Goal: Information Seeking & Learning: Learn about a topic

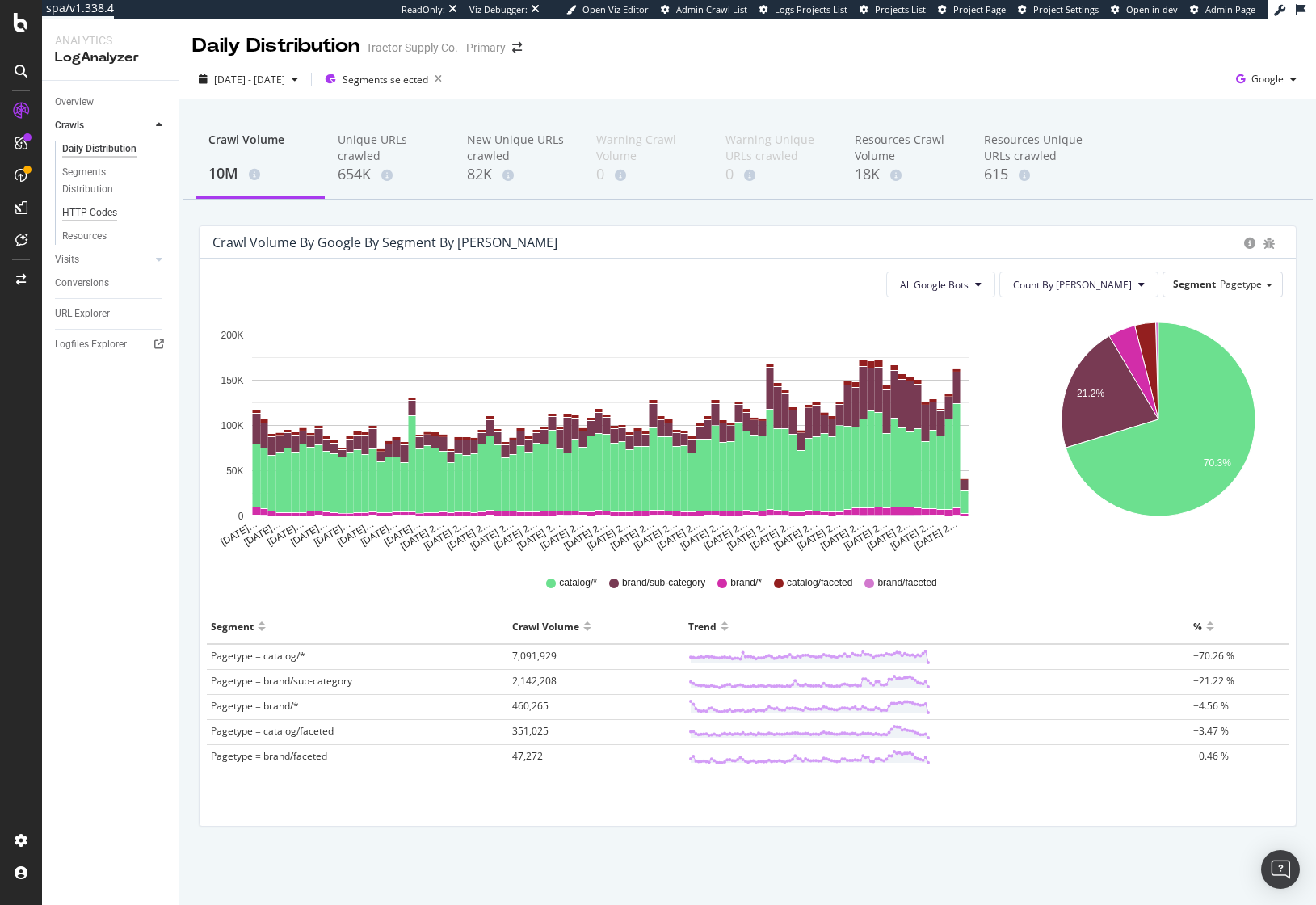
click at [106, 212] on div "HTTP Codes" at bounding box center [90, 213] width 55 height 17
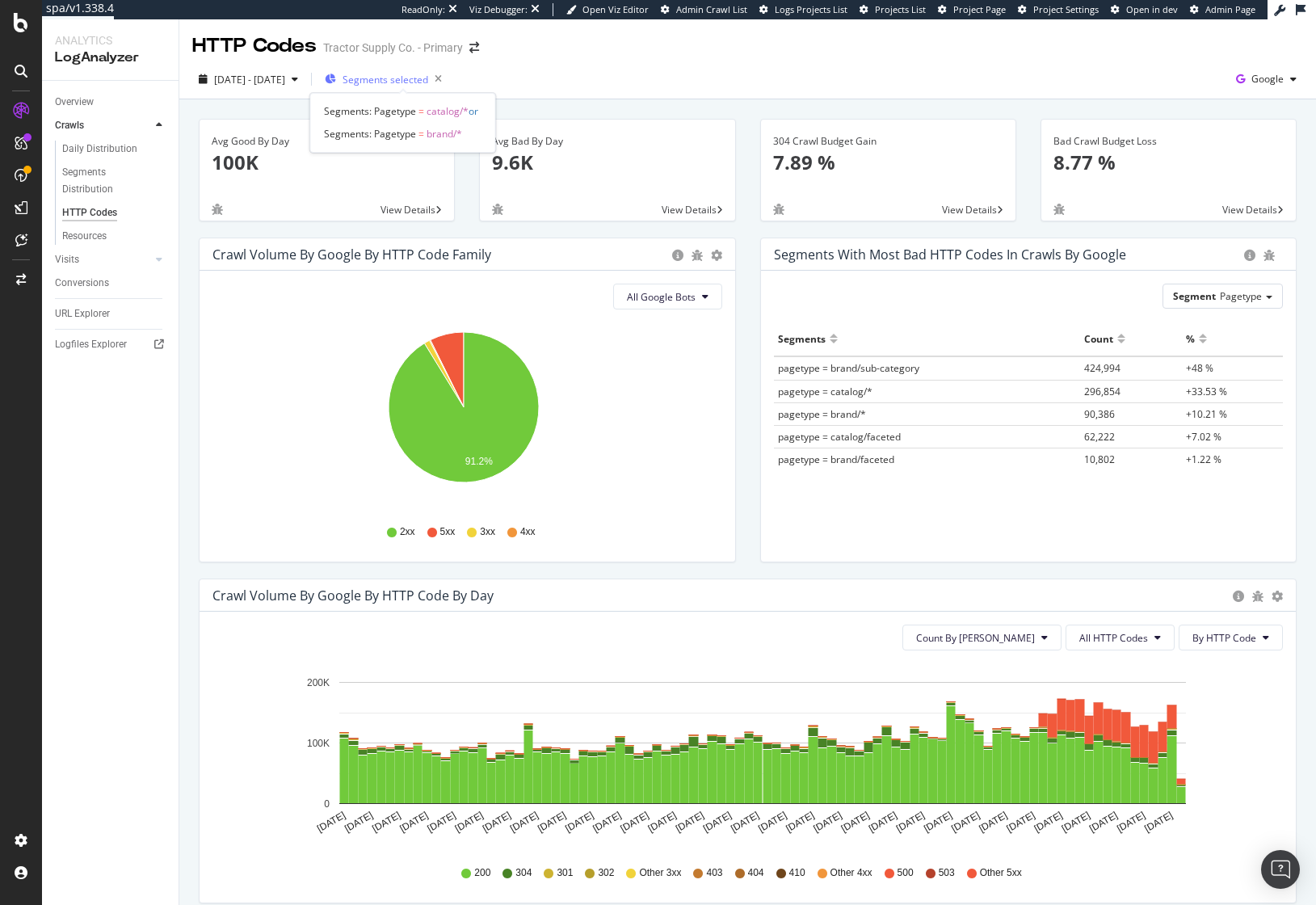
click at [428, 79] on span "Segments selected" at bounding box center [385, 79] width 86 height 14
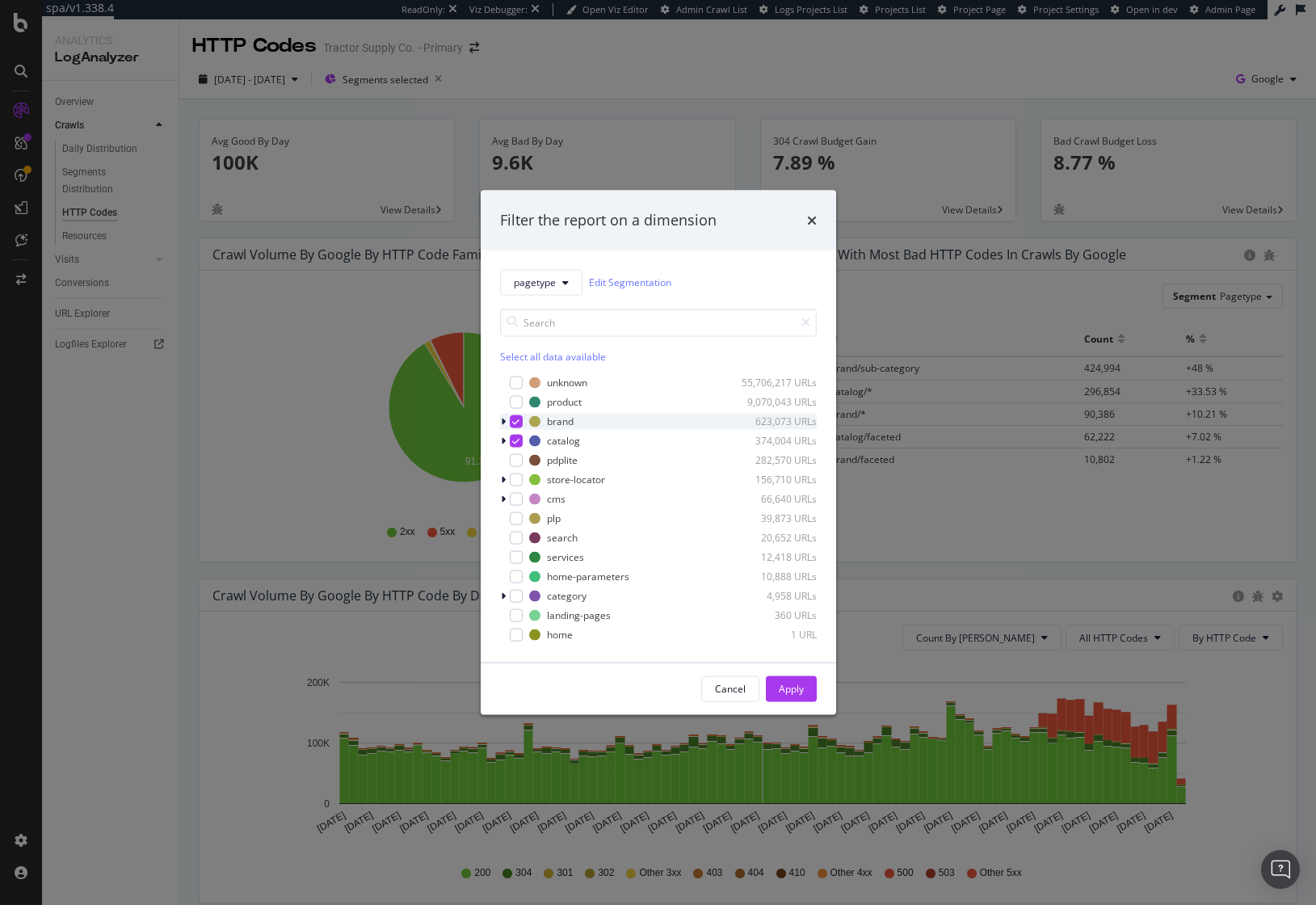
click at [514, 422] on icon "modal" at bounding box center [516, 421] width 8 height 9
click at [517, 442] on icon "modal" at bounding box center [516, 440] width 8 height 9
click at [810, 218] on icon "times" at bounding box center [811, 220] width 9 height 13
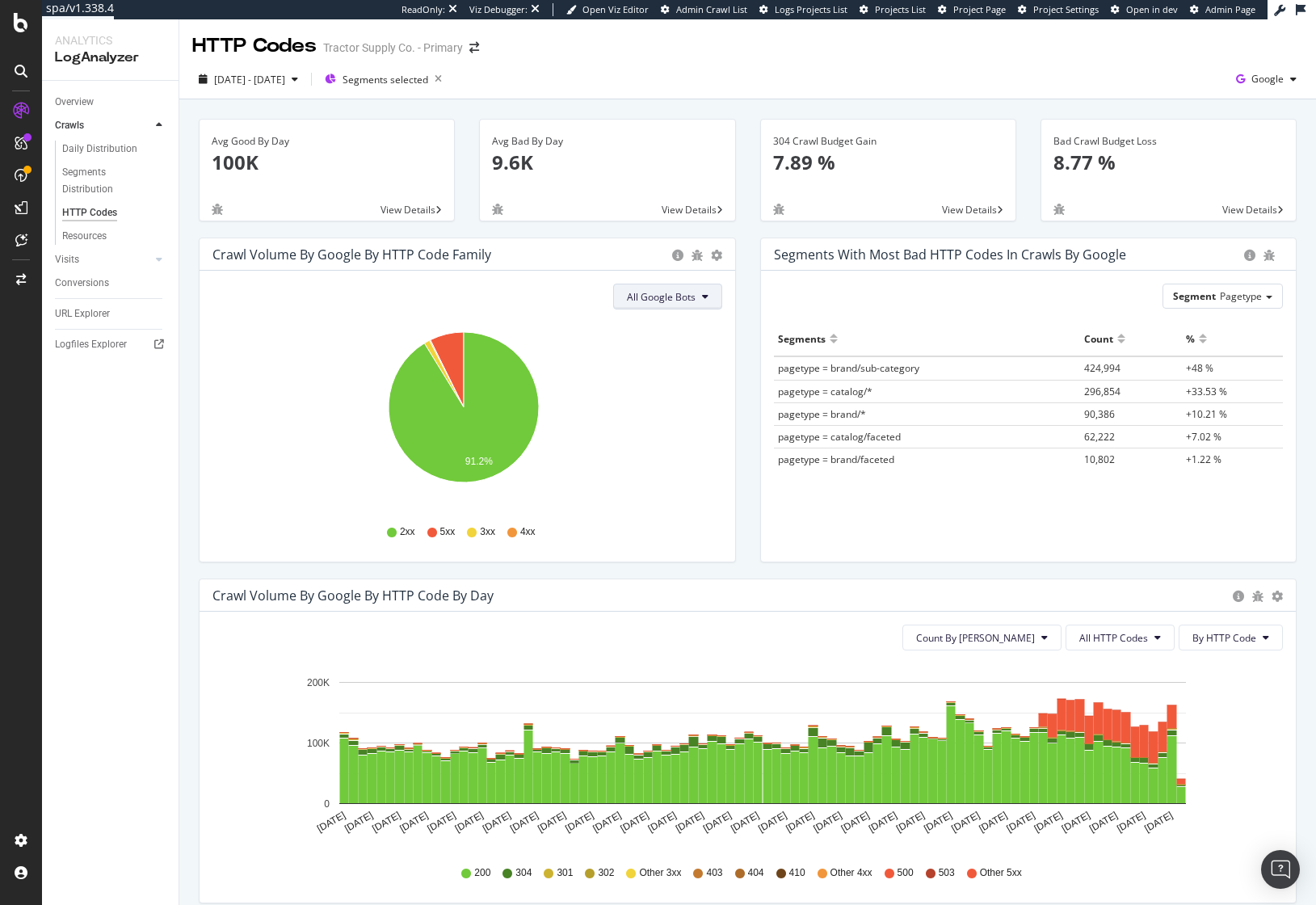
click at [635, 292] on span "All Google Bots" at bounding box center [661, 297] width 69 height 14
click at [678, 367] on div "Google AdsBot Desktop" at bounding box center [678, 358] width 140 height 24
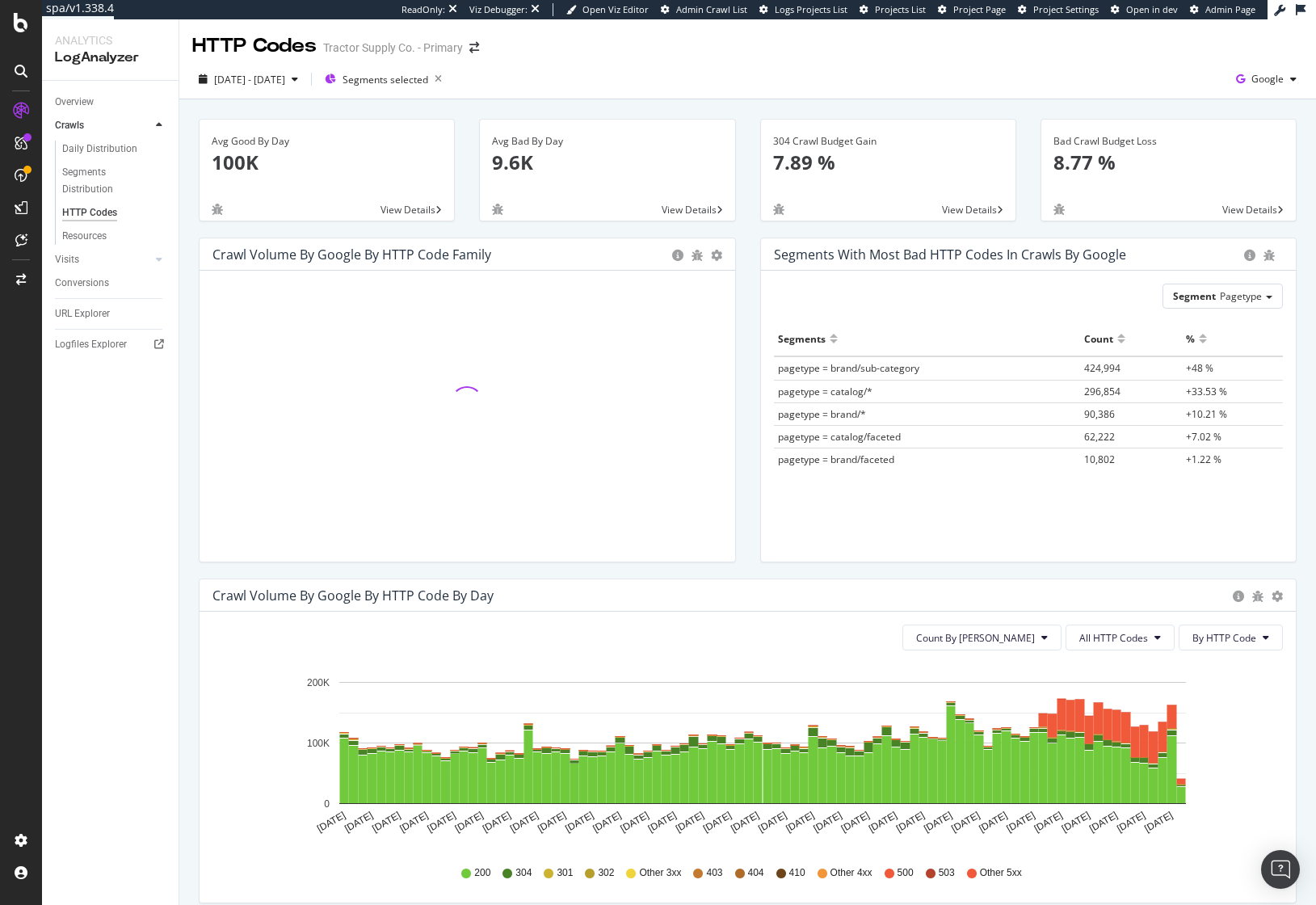
click at [748, 385] on div "Segments with most bad HTTP codes in Crawls by google Segment Pagetype Hold CMD…" at bounding box center [1029, 408] width 562 height 341
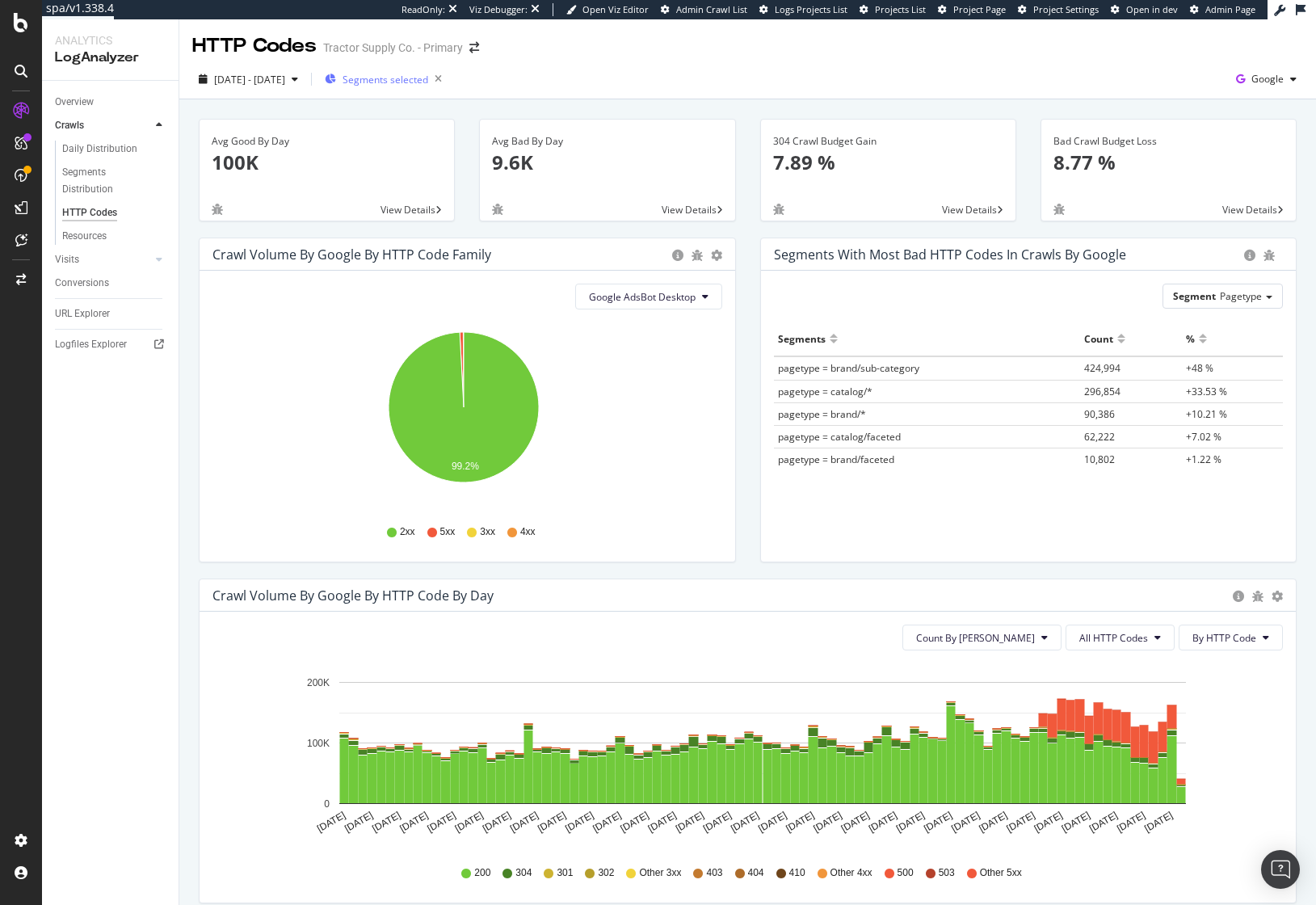
click at [424, 70] on div "Segments selected" at bounding box center [386, 79] width 124 height 23
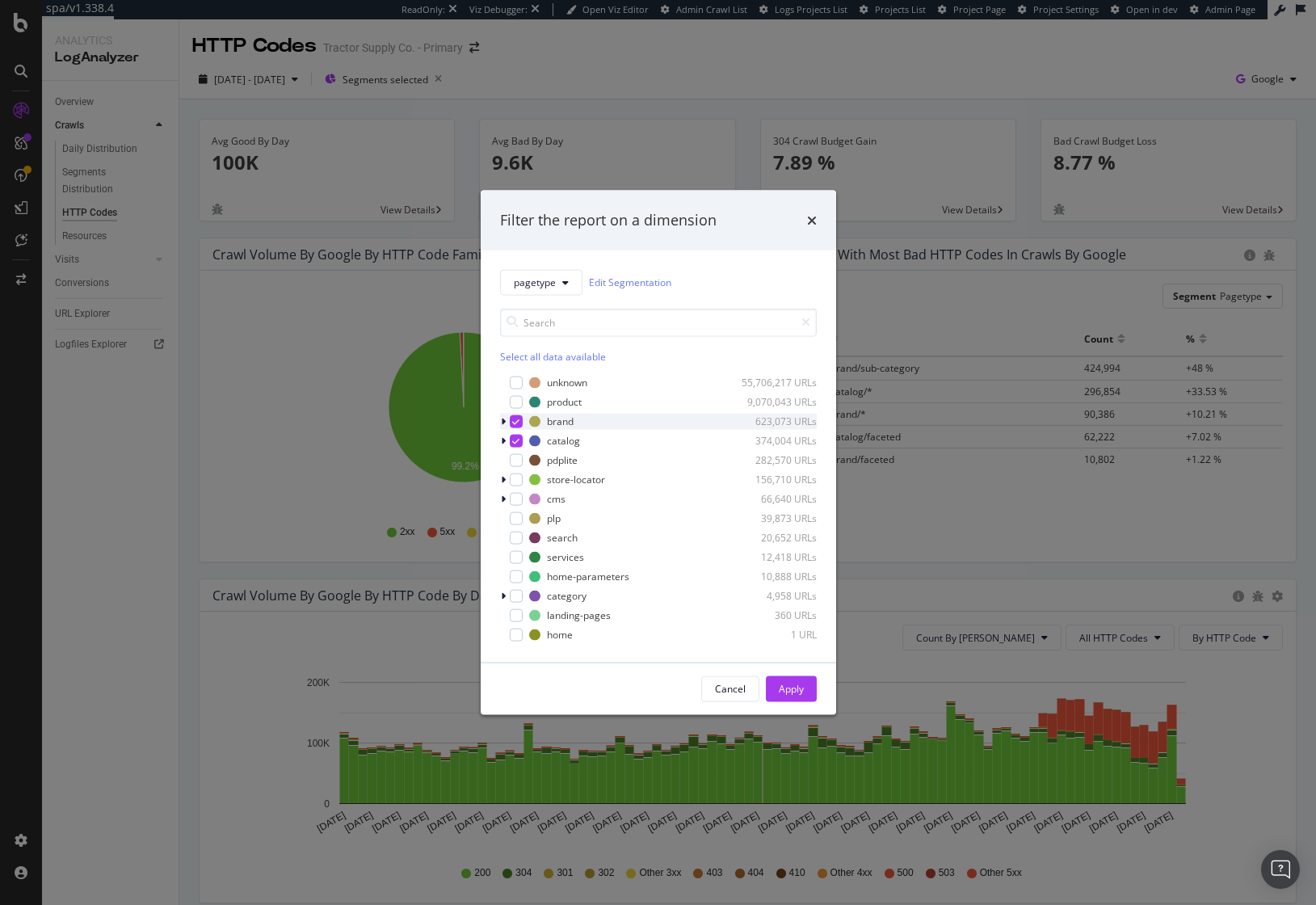
click at [518, 425] on icon "modal" at bounding box center [516, 421] width 8 height 9
click at [516, 444] on icon "modal" at bounding box center [516, 440] width 8 height 9
click at [787, 687] on div "Apply" at bounding box center [791, 688] width 25 height 14
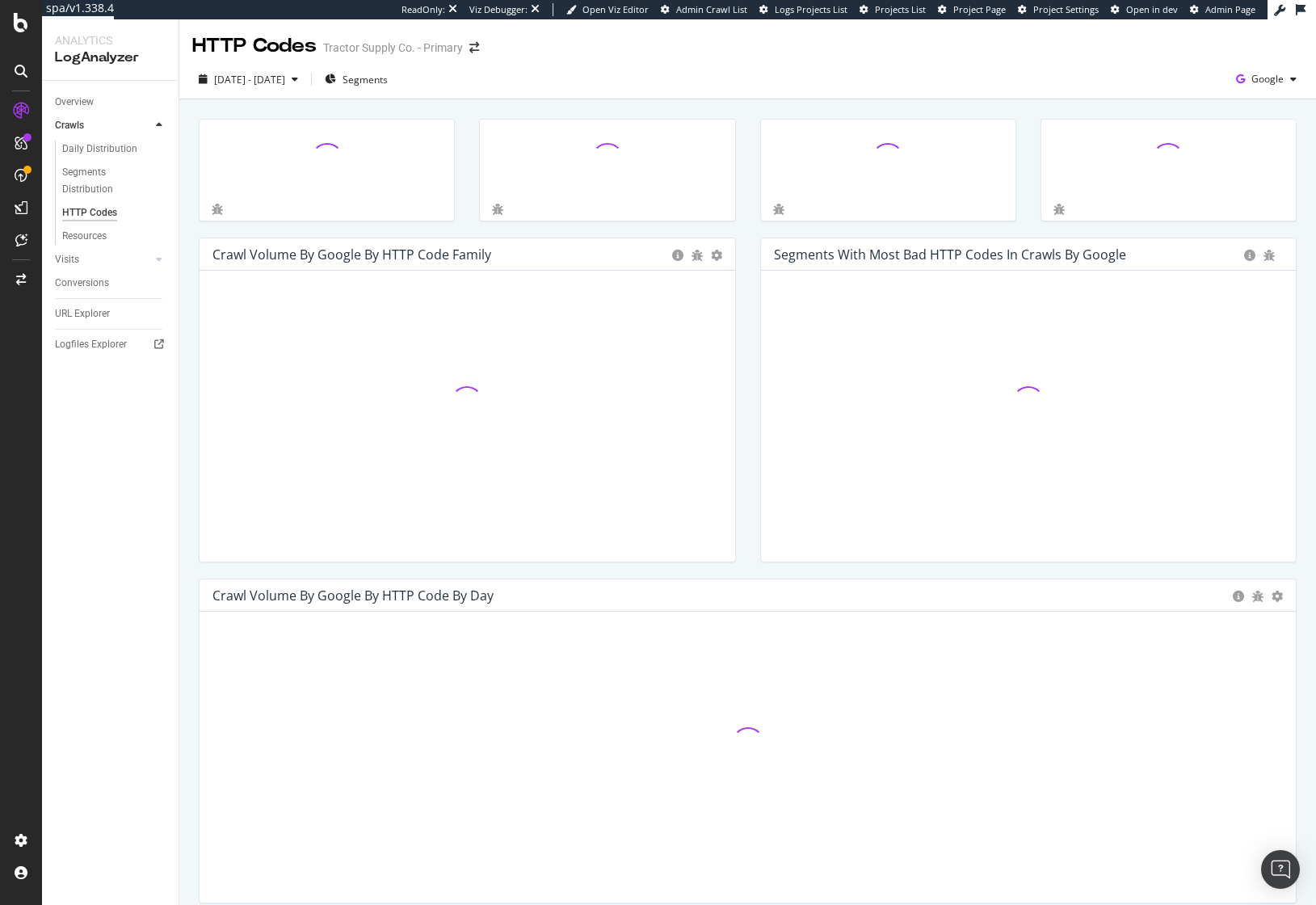
click at [596, 230] on div at bounding box center [607, 179] width 280 height 119
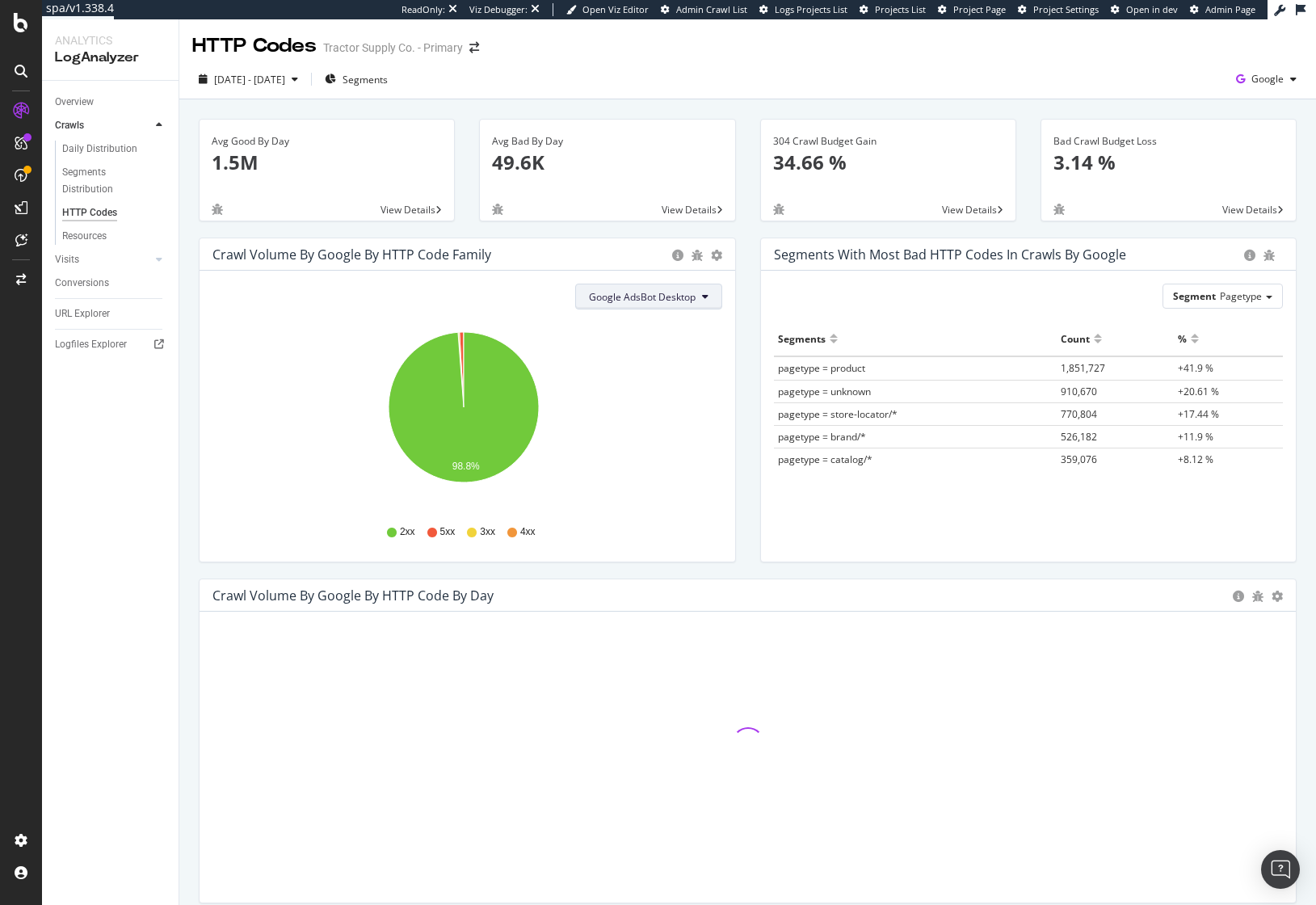
click at [601, 292] on span "Google AdsBot Desktop" at bounding box center [642, 297] width 107 height 14
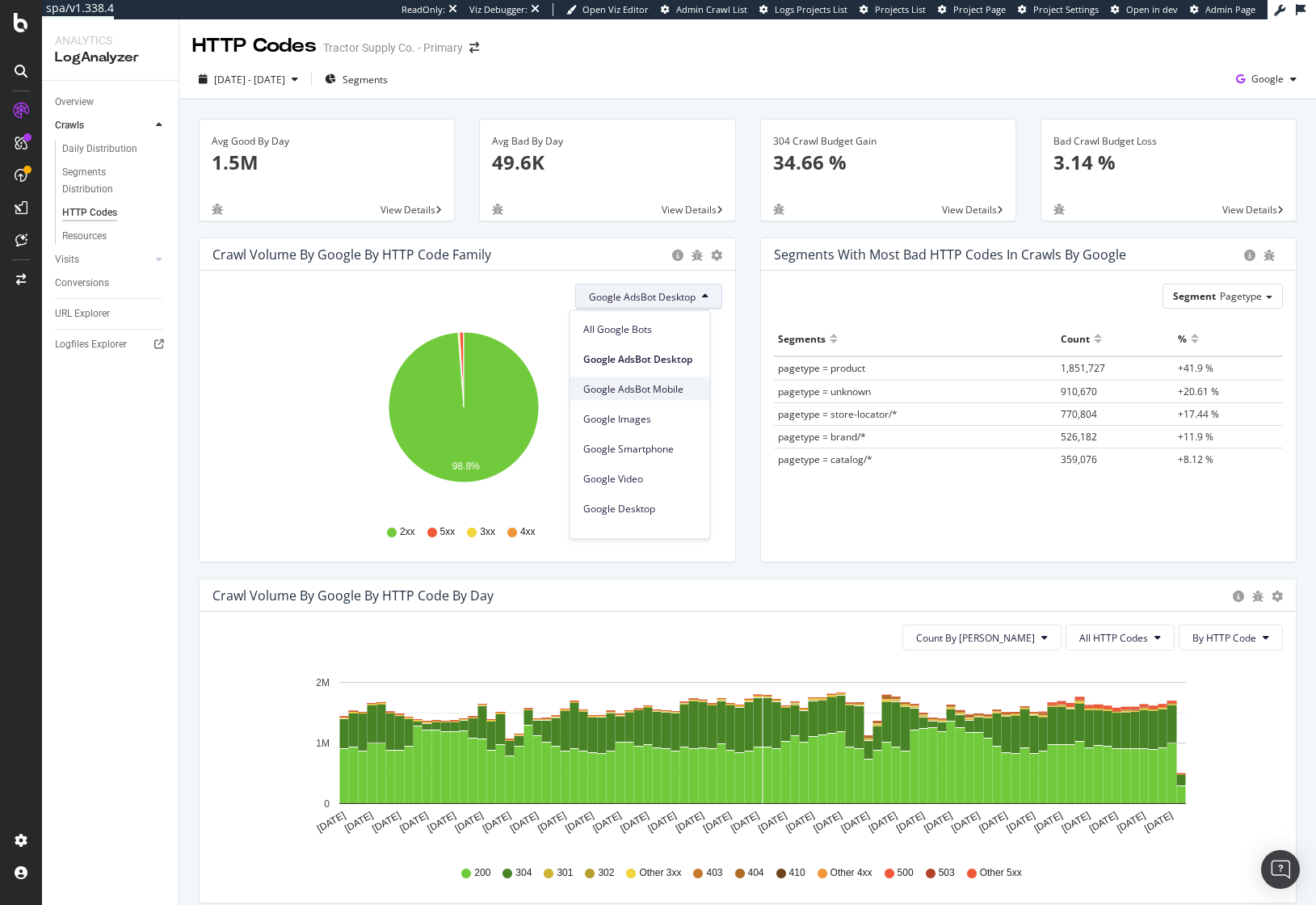
click at [623, 382] on span "Google AdsBot Mobile" at bounding box center [640, 388] width 113 height 14
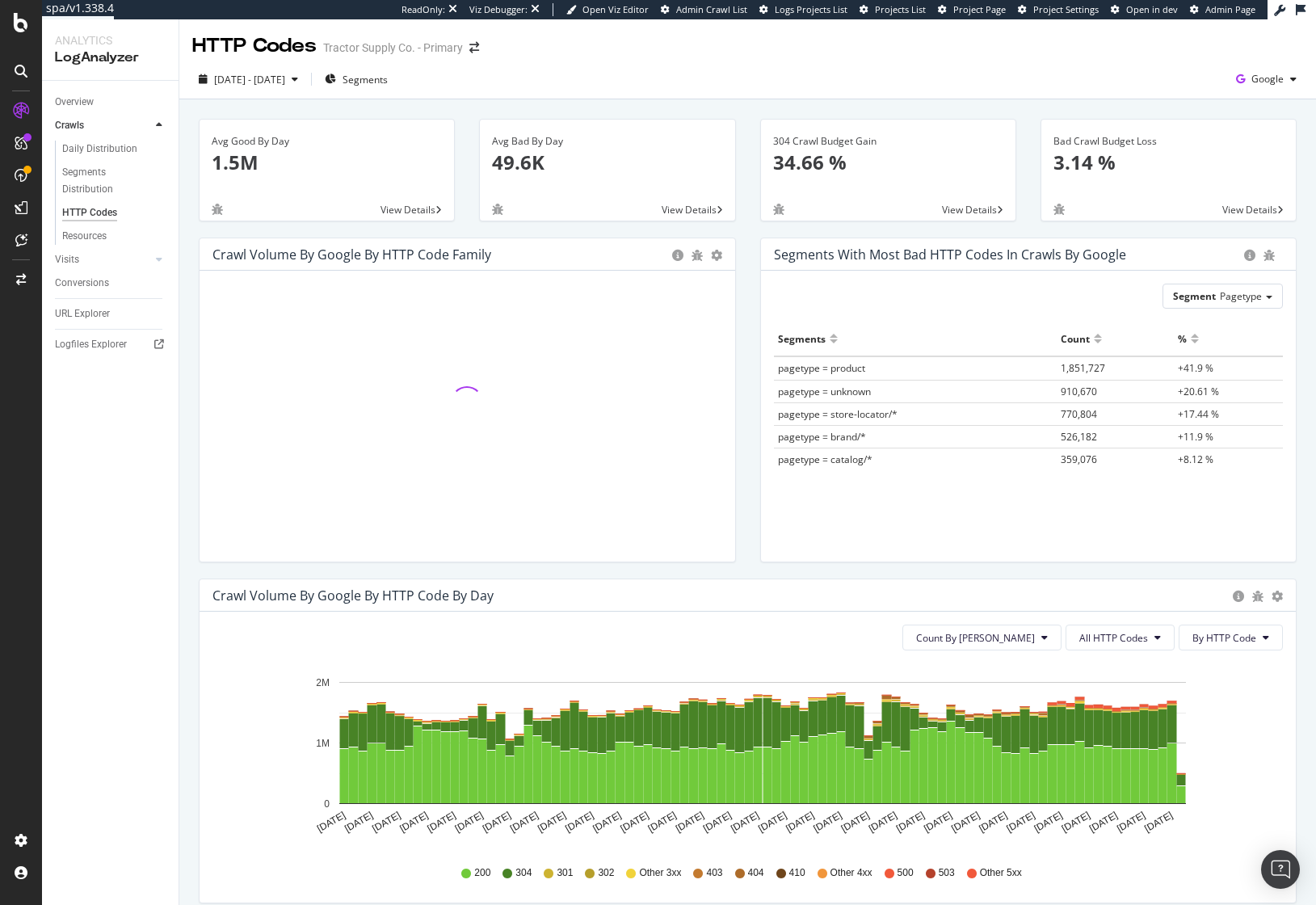
click at [748, 339] on div "Segments with most bad HTTP codes in Crawls by google Segment Pagetype Hold CMD…" at bounding box center [1029, 408] width 562 height 341
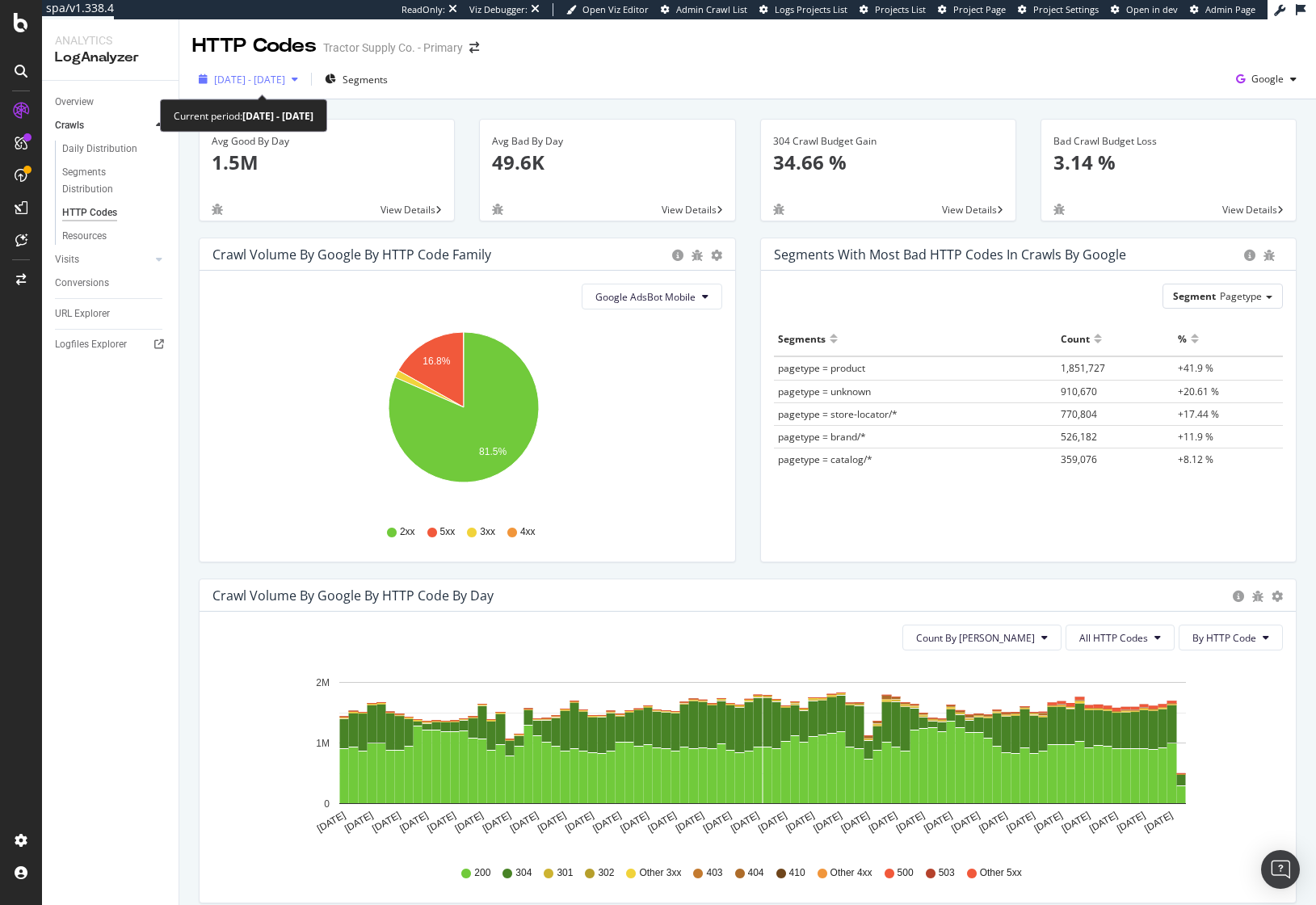
click at [253, 81] on span "[DATE] - [DATE]" at bounding box center [249, 79] width 71 height 14
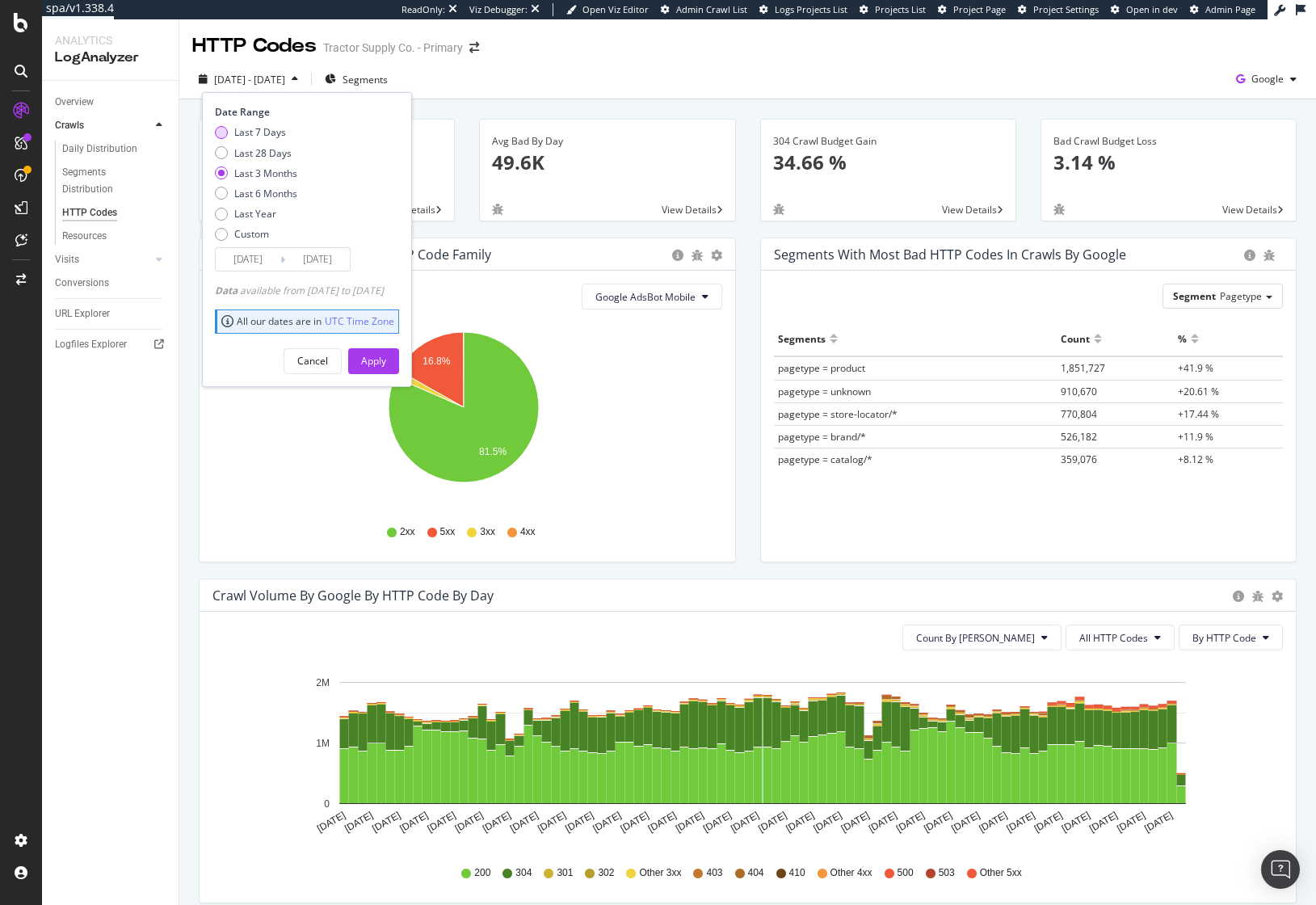
click at [253, 135] on div "Last 7 Days" at bounding box center [260, 131] width 52 height 14
type input "[DATE]"
click at [386, 367] on div "Apply" at bounding box center [373, 360] width 25 height 14
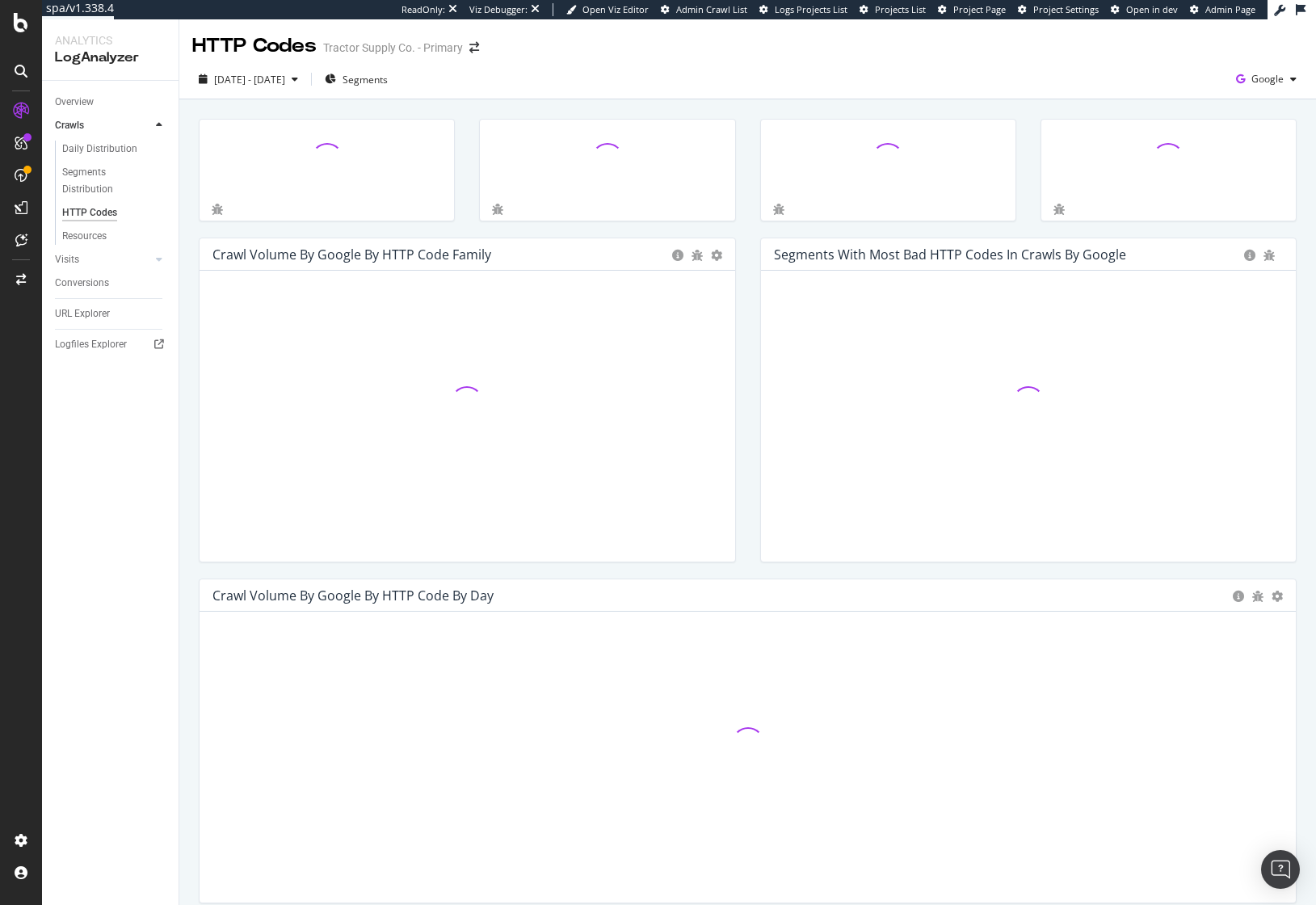
click at [738, 339] on div "Crawl Volume by google by HTTP Code Family Pie Table Hold CMD (⌘) while clickin…" at bounding box center [467, 408] width 562 height 341
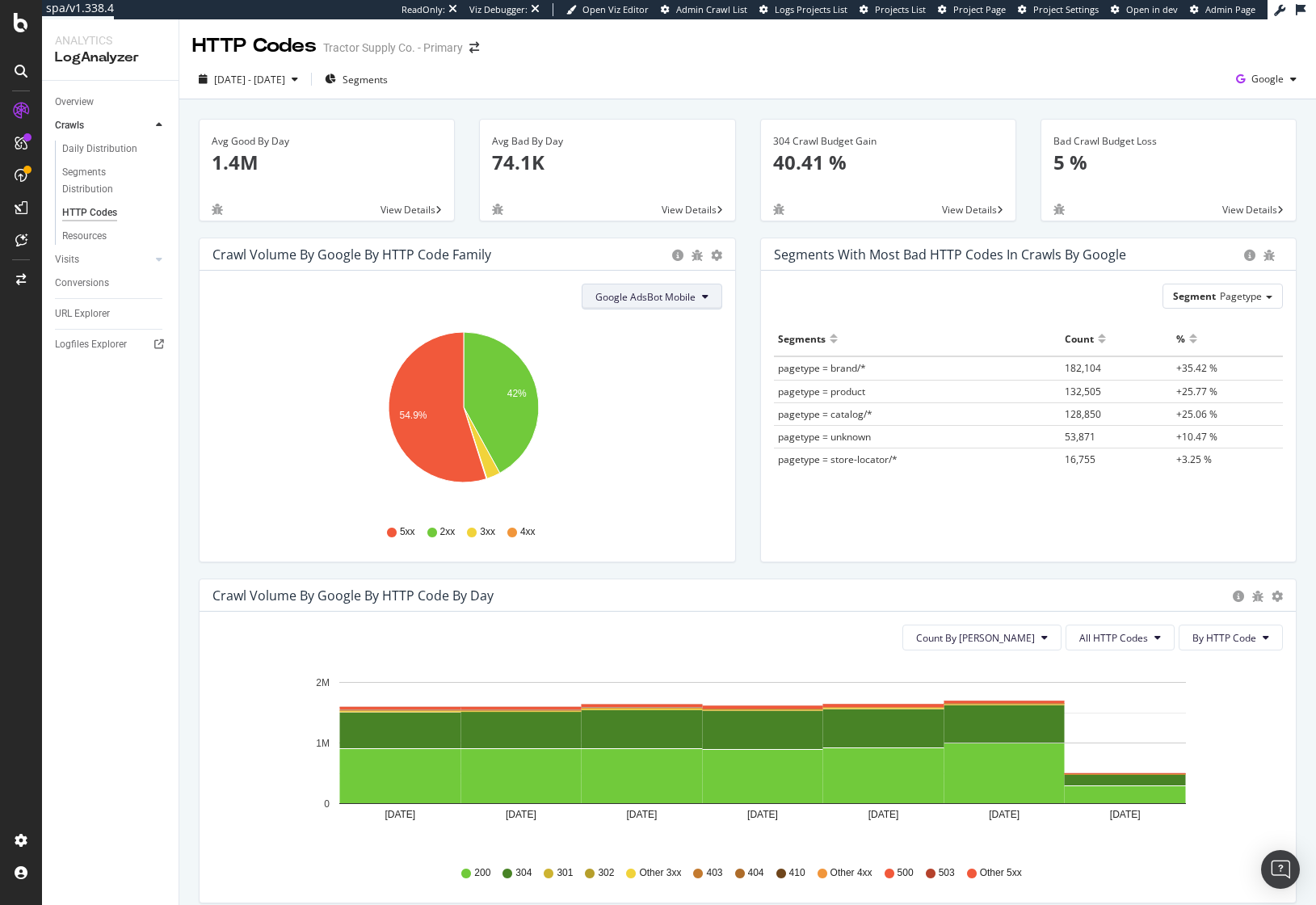
click at [645, 294] on span "Google AdsBot Mobile" at bounding box center [646, 297] width 100 height 14
click at [738, 383] on div "Crawl Volume by google by HTTP Code Family Pie Table Google AdsBot Mobile Hold …" at bounding box center [467, 408] width 562 height 341
click at [678, 306] on button "Google AdsBot Mobile" at bounding box center [651, 296] width 141 height 26
click at [748, 392] on div "Segments with most bad HTTP codes in Crawls by google Segment Pagetype Hold CMD…" at bounding box center [1029, 408] width 562 height 341
click at [642, 297] on span "Google AdsBot Mobile" at bounding box center [646, 297] width 100 height 14
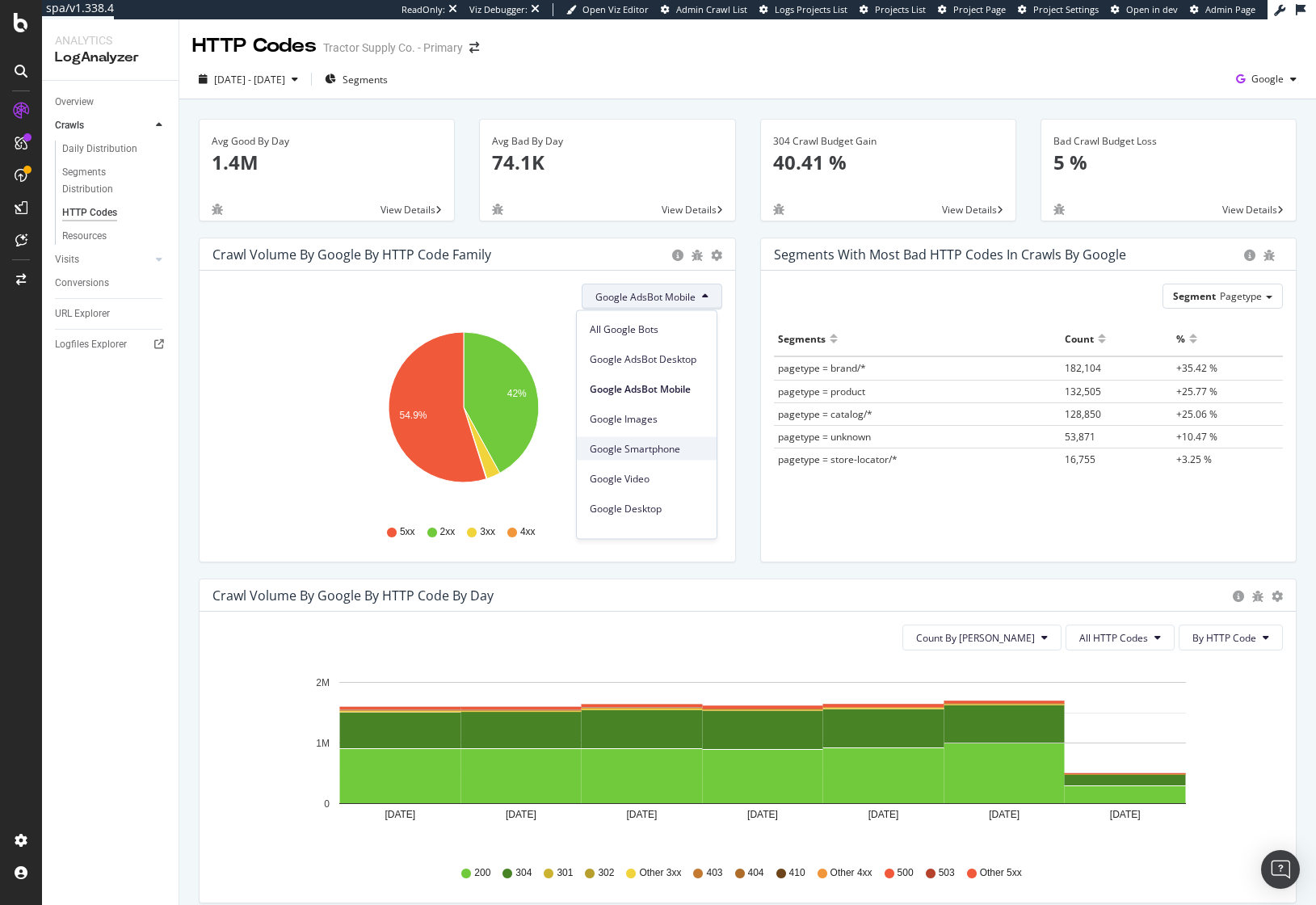
click at [666, 443] on span "Google Smartphone" at bounding box center [647, 447] width 113 height 14
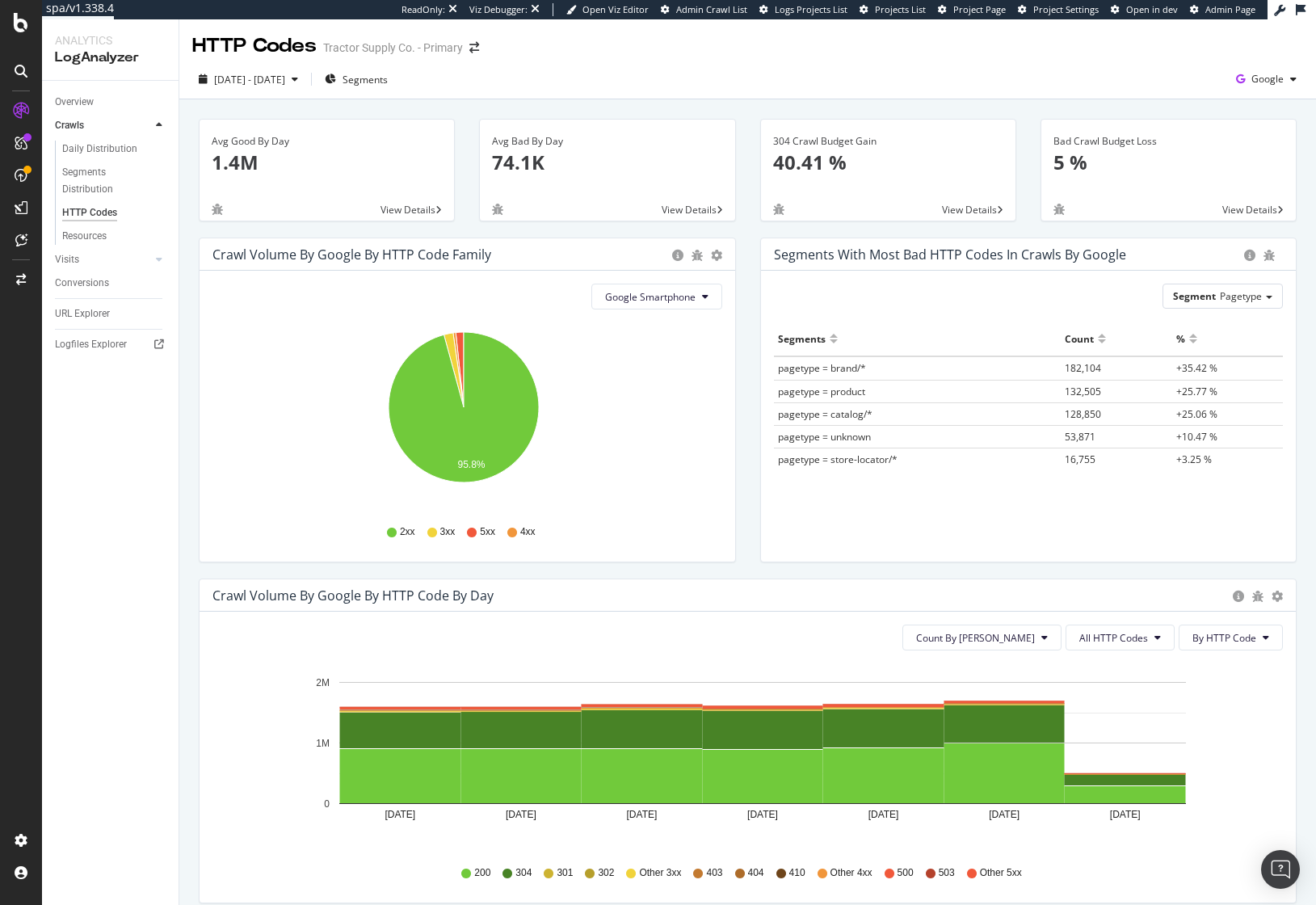
click at [647, 302] on span "Google Smartphone" at bounding box center [650, 297] width 91 height 14
click at [656, 386] on span "Google AdsBot Mobile" at bounding box center [656, 388] width 113 height 14
click at [748, 431] on div "Segments with most bad HTTP codes in Crawls by google Segment Pagetype Hold CMD…" at bounding box center [1029, 408] width 562 height 341
click at [748, 308] on div "Segments with most bad HTTP codes in Crawls by google Segment Pagetype Hold CMD…" at bounding box center [1029, 408] width 562 height 341
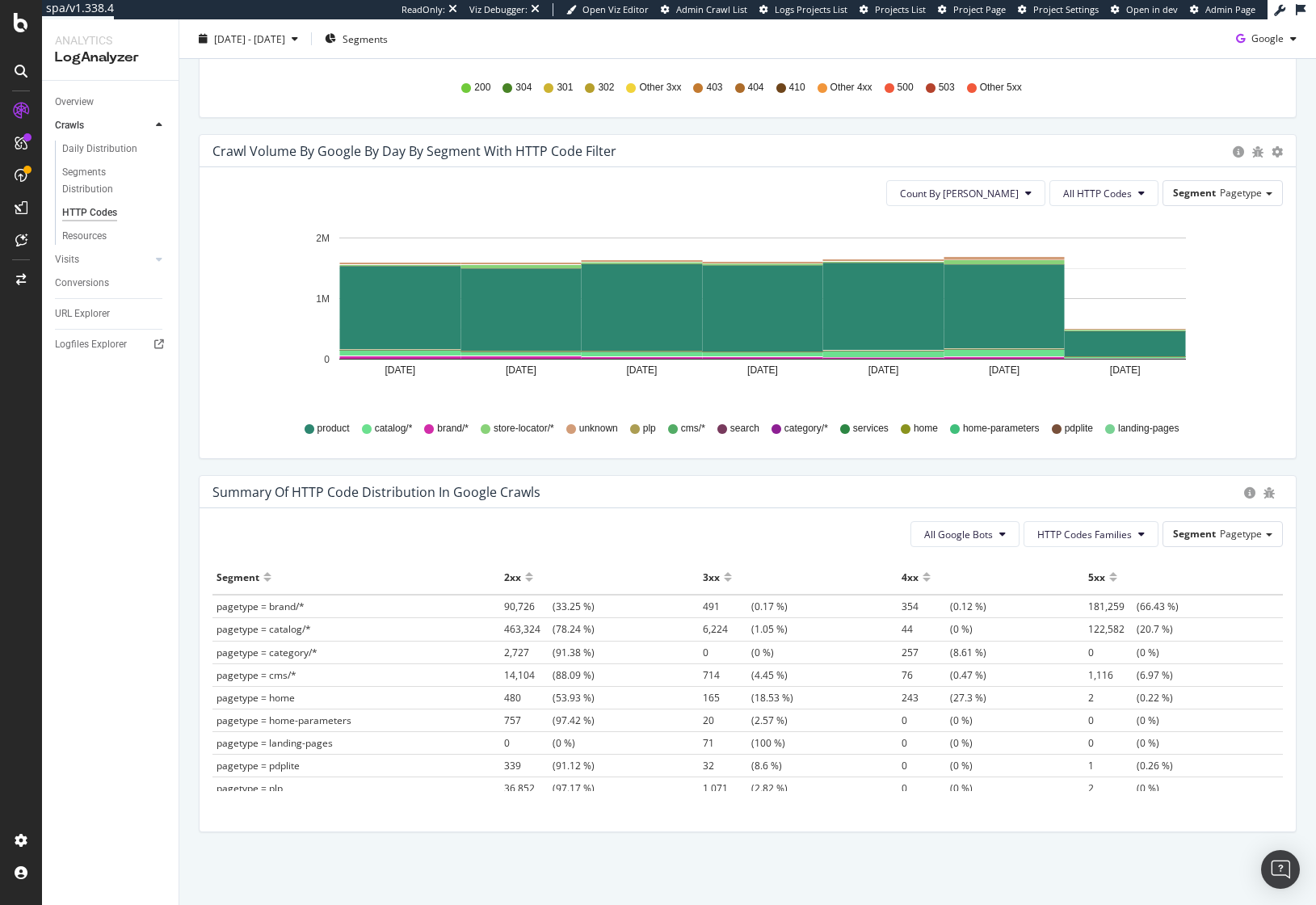
scroll to position [785, 0]
click at [1109, 580] on div at bounding box center [1113, 583] width 9 height 12
drag, startPoint x: 208, startPoint y: 578, endPoint x: 1195, endPoint y: 658, distance: 990.2
click at [1195, 658] on div "All Google Bots HTTP Codes Families Segment Pagetype Hold CMD (⌘) while clickin…" at bounding box center [747, 670] width 1096 height 323
click at [763, 528] on div "All Google Bots HTTP Codes Families Segment Pagetype" at bounding box center [748, 533] width 1070 height 26
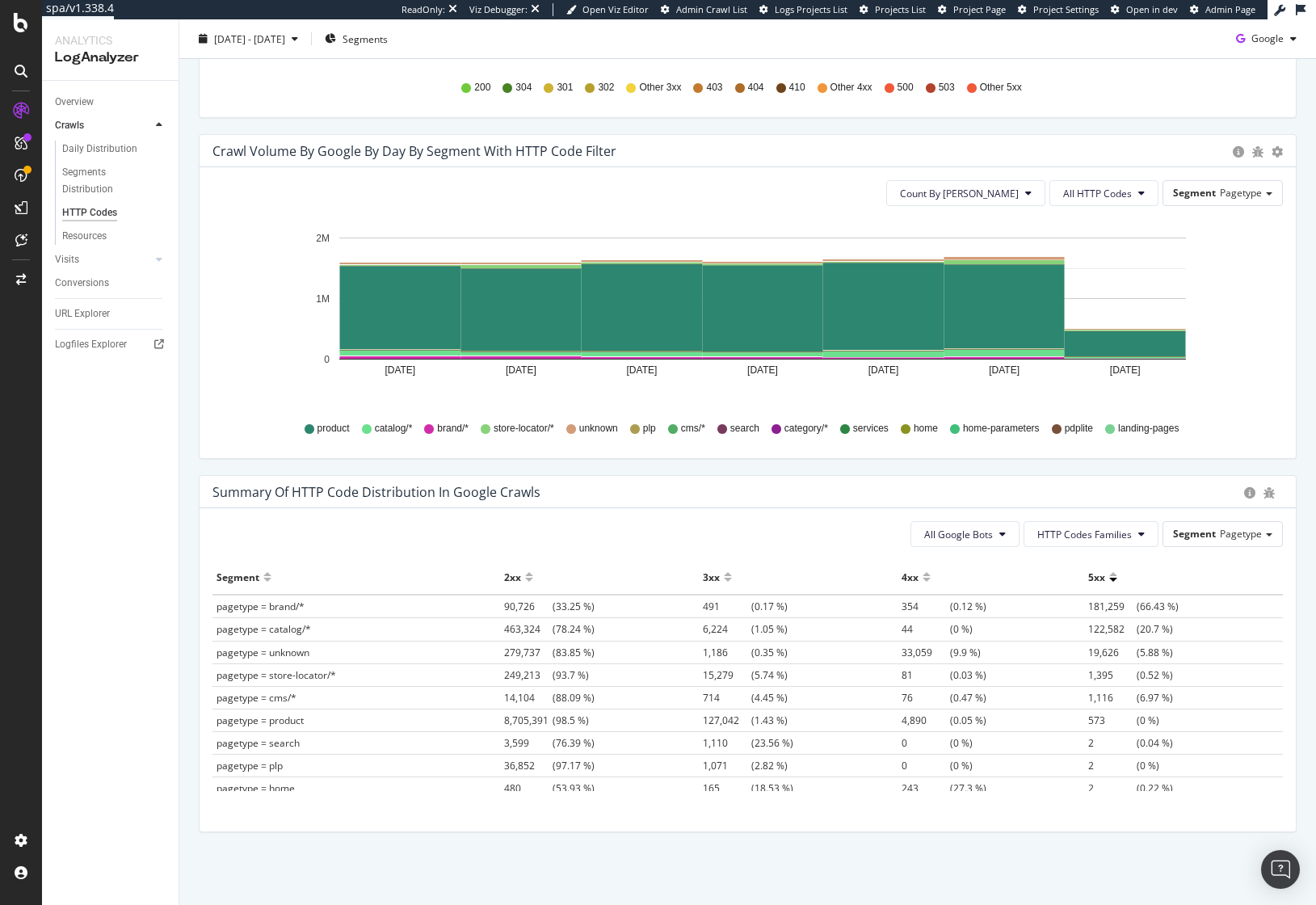
drag, startPoint x: 1156, startPoint y: 630, endPoint x: 200, endPoint y: 605, distance: 956.3
click at [200, 605] on div "All Google Bots HTTP Codes Families Segment Pagetype Hold CMD (⌘) while clickin…" at bounding box center [747, 670] width 1096 height 323
click at [983, 535] on button "All Google Bots" at bounding box center [964, 533] width 109 height 26
click at [996, 618] on span "Google AdsBot Mobile" at bounding box center [972, 625] width 113 height 14
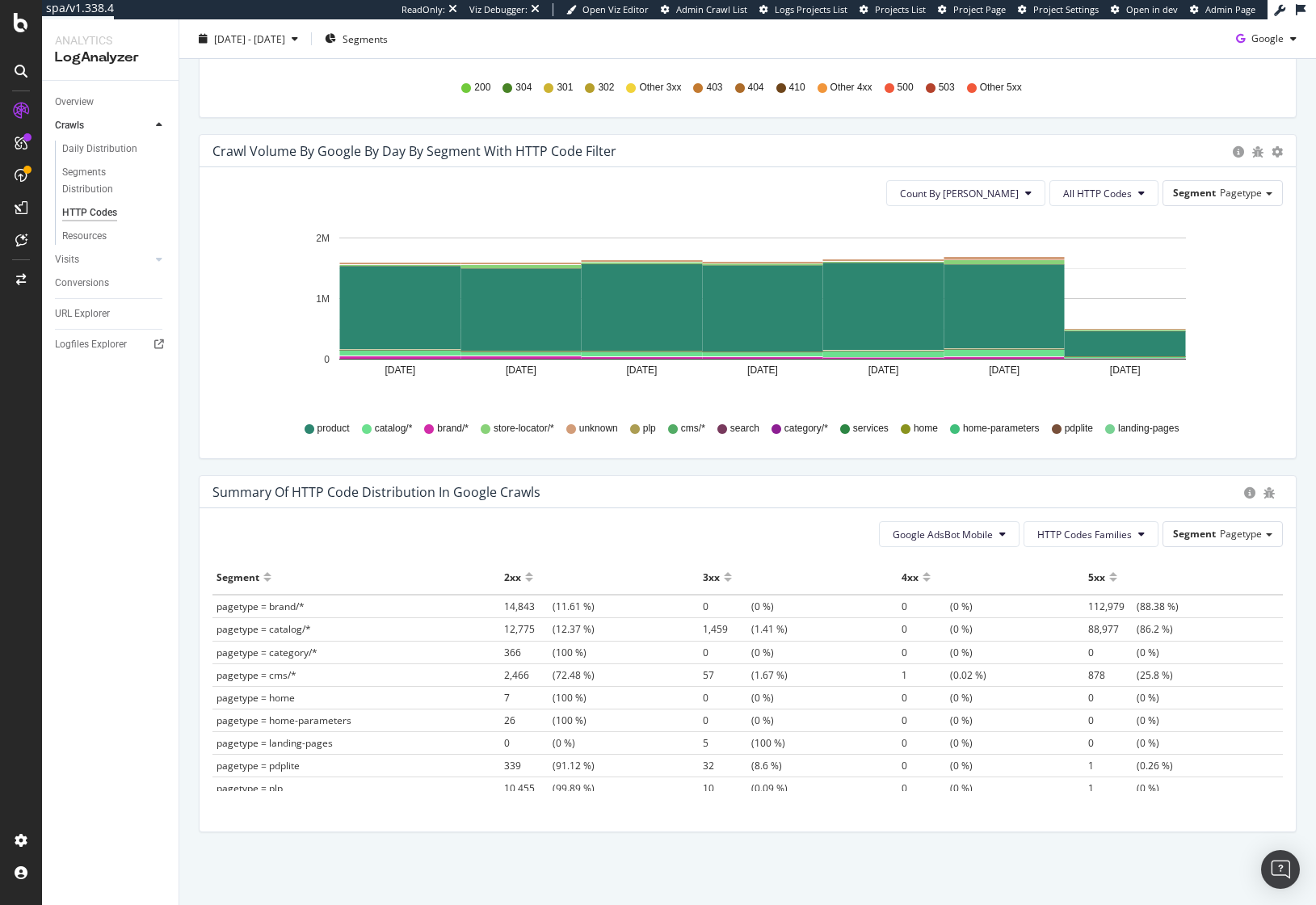
click at [1109, 580] on div at bounding box center [1113, 583] width 9 height 12
click at [291, 627] on span "pagetype = catalog/*" at bounding box center [264, 629] width 95 height 14
click at [271, 607] on span "pagetype = brand/*" at bounding box center [260, 606] width 88 height 14
click at [287, 632] on span "pagetype = catalog/*" at bounding box center [264, 629] width 95 height 14
click at [286, 607] on span "pagetype = brand/*" at bounding box center [260, 606] width 88 height 14
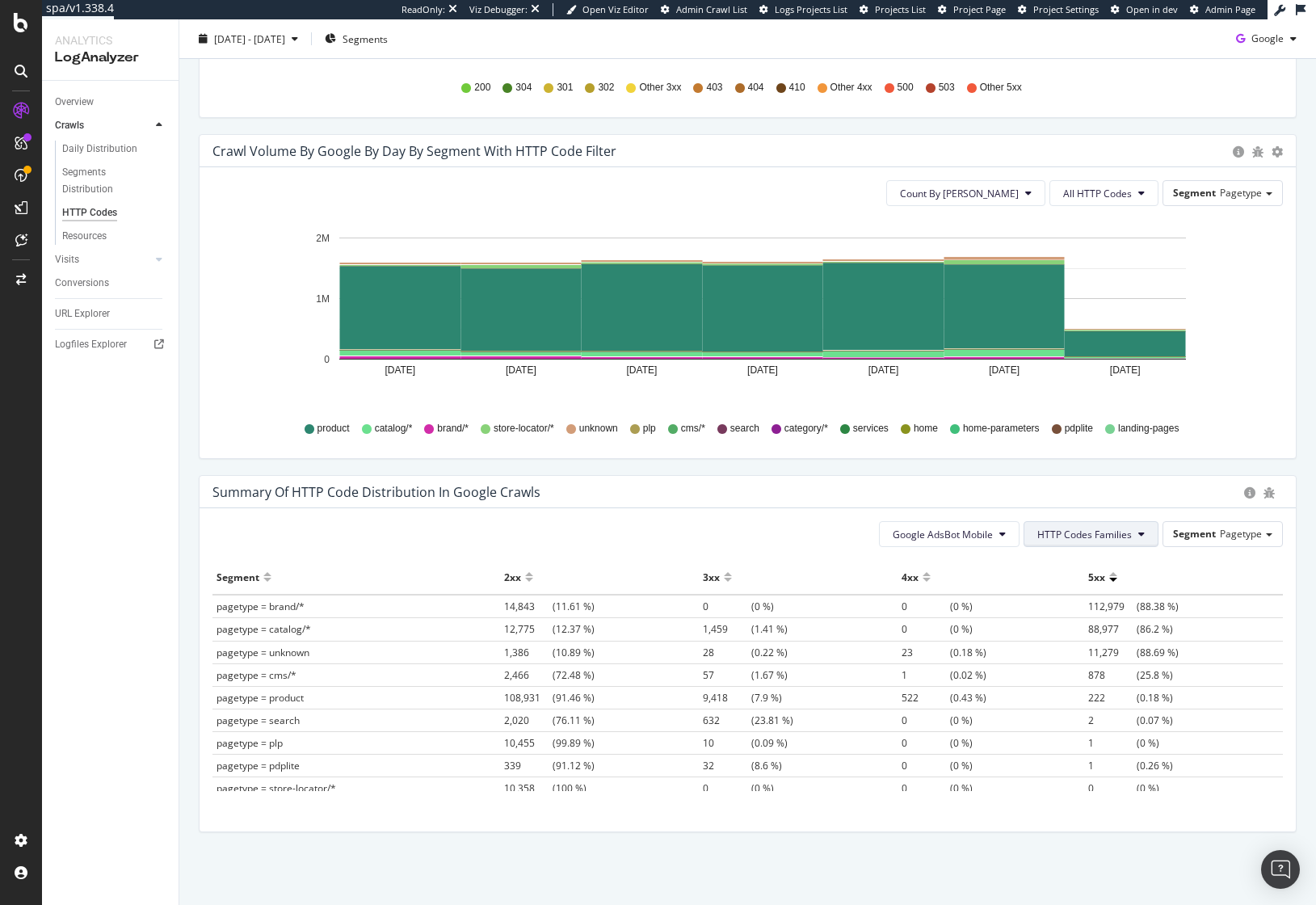
click at [1084, 533] on span "HTTP Codes Families" at bounding box center [1084, 534] width 95 height 14
click at [1085, 676] on div "5xx Family" at bounding box center [1074, 686] width 120 height 24
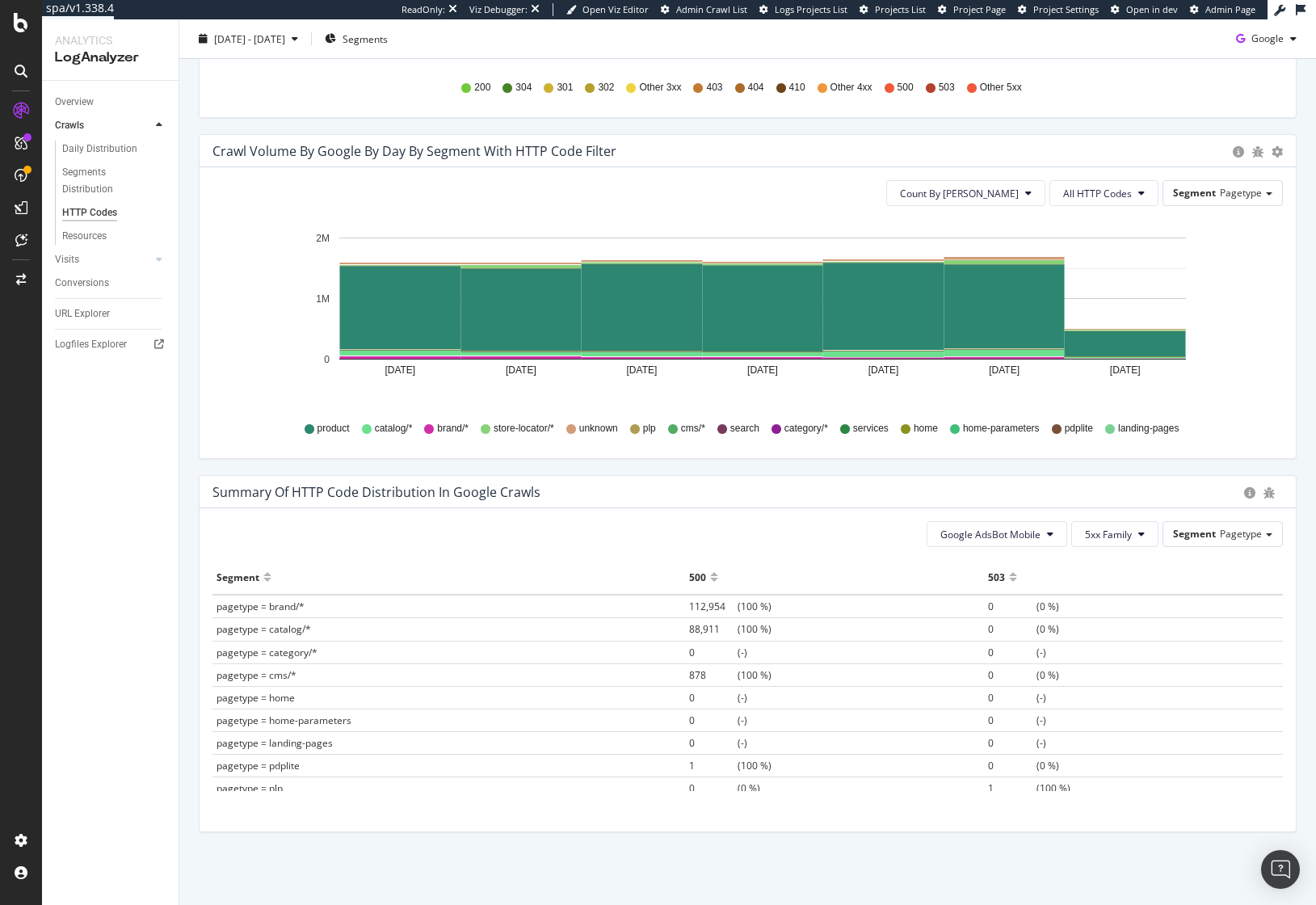
click at [1009, 583] on div at bounding box center [1013, 583] width 9 height 12
click at [1103, 536] on span "5xx Family" at bounding box center [1108, 534] width 47 height 14
click at [1115, 576] on div "HTTP Codes Families" at bounding box center [1120, 566] width 120 height 24
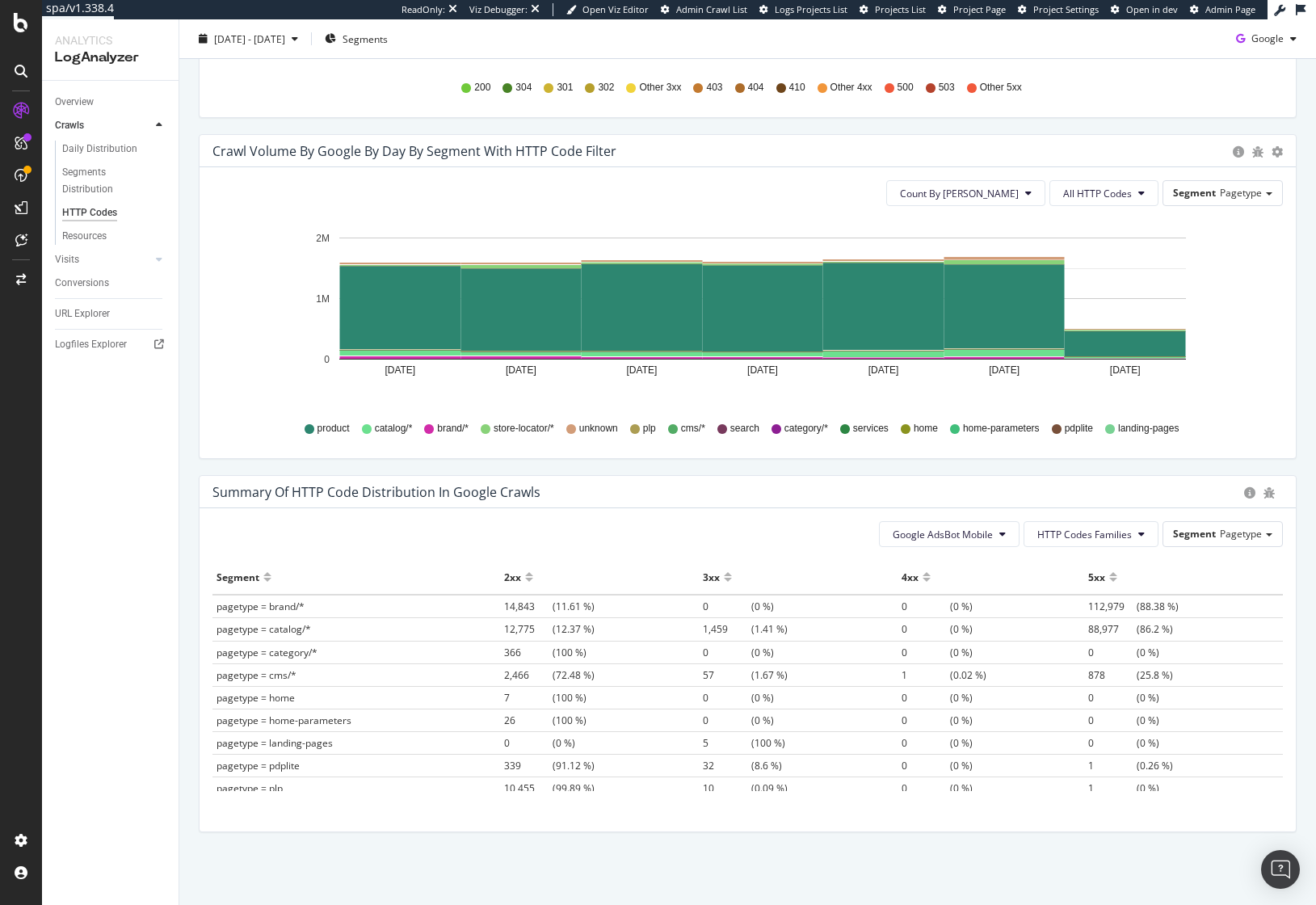
click at [1109, 581] on div at bounding box center [1113, 583] width 9 height 12
click at [1088, 605] on span "112,979" at bounding box center [1112, 606] width 48 height 14
click at [769, 491] on div "Summary of HTTP Code Distribution in google crawls" at bounding box center [724, 492] width 1023 height 16
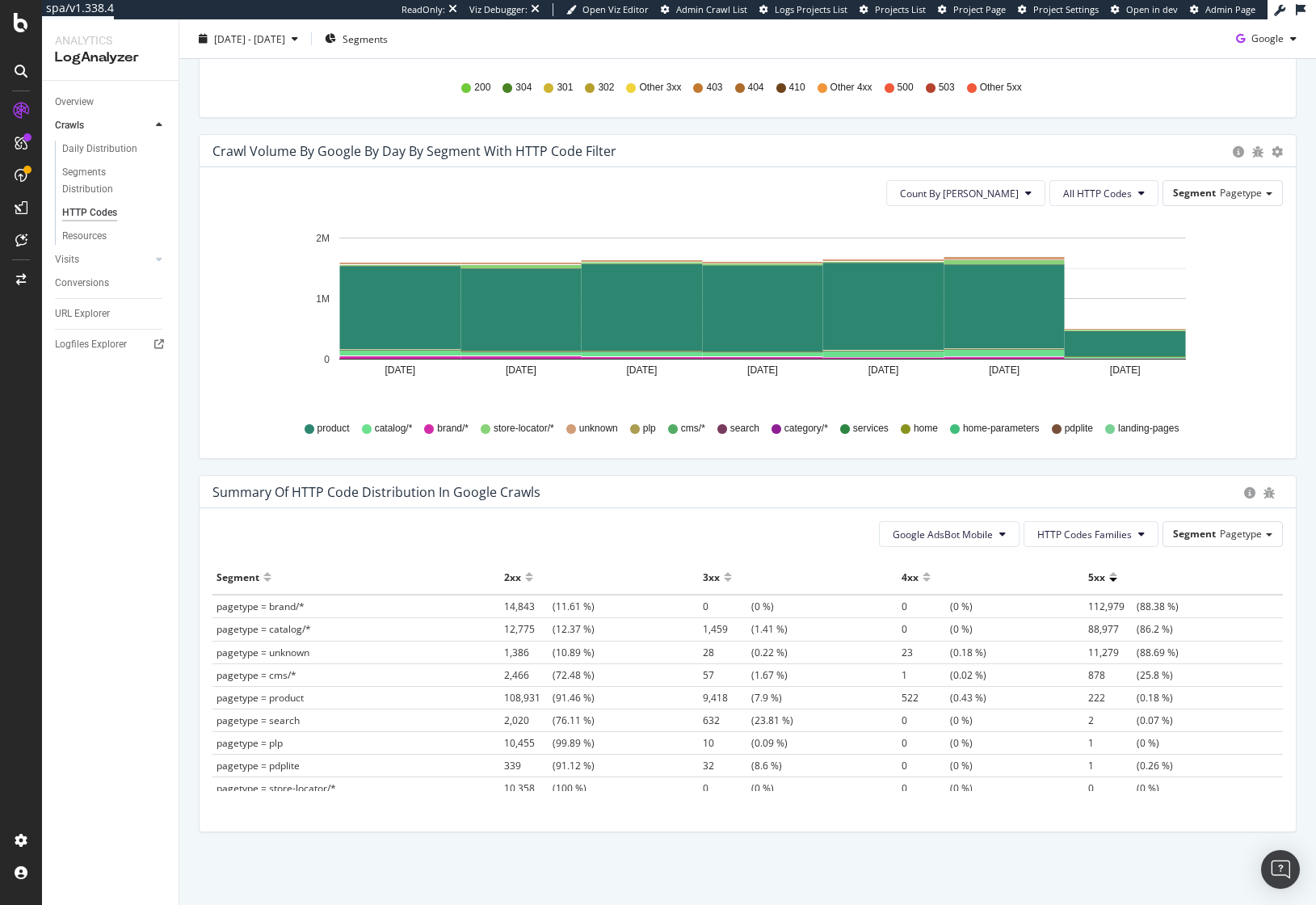
click at [288, 630] on span "pagetype = catalog/*" at bounding box center [264, 629] width 95 height 14
click at [280, 603] on span "pagetype = brand/*" at bounding box center [260, 606] width 88 height 14
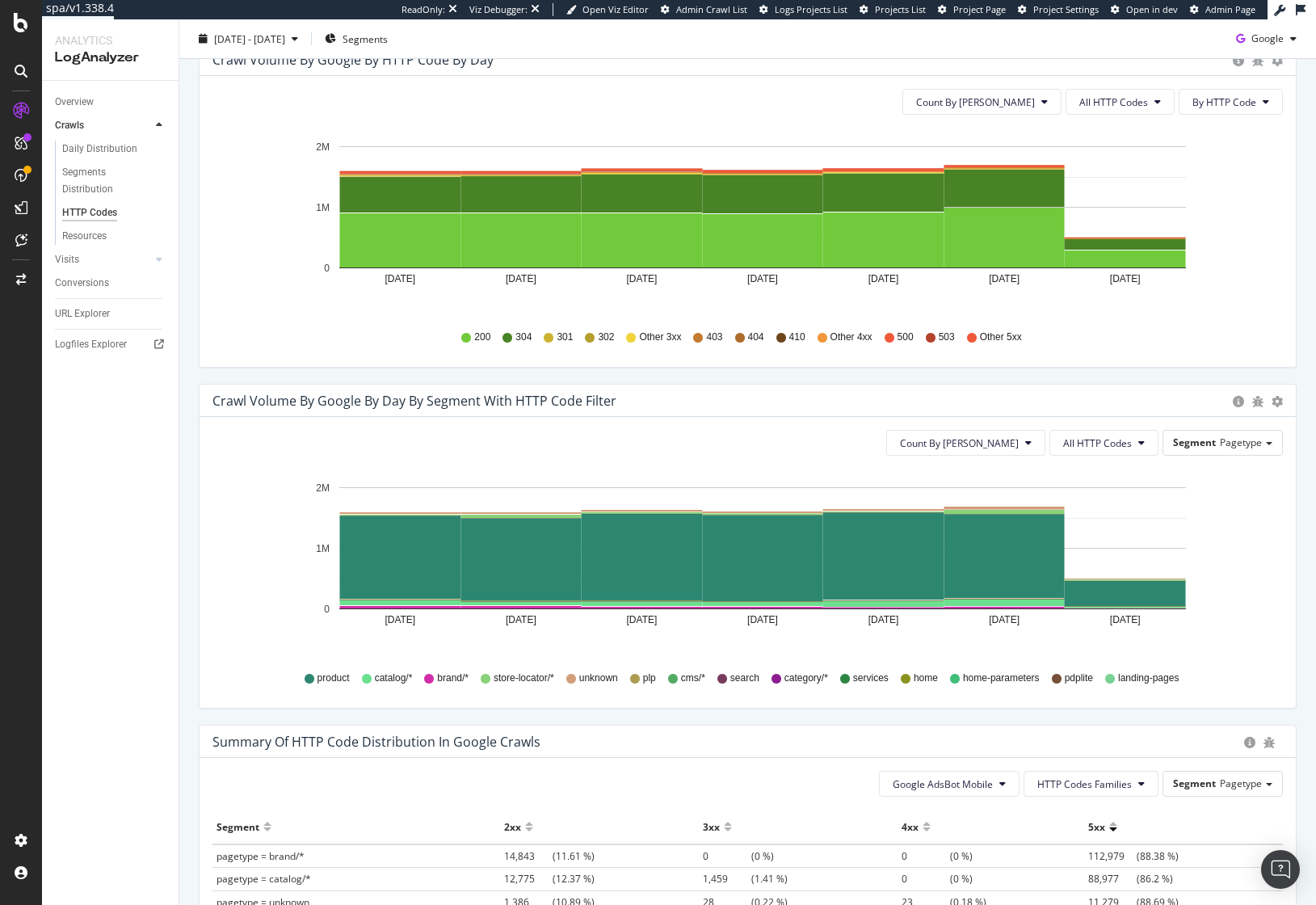
scroll to position [0, 0]
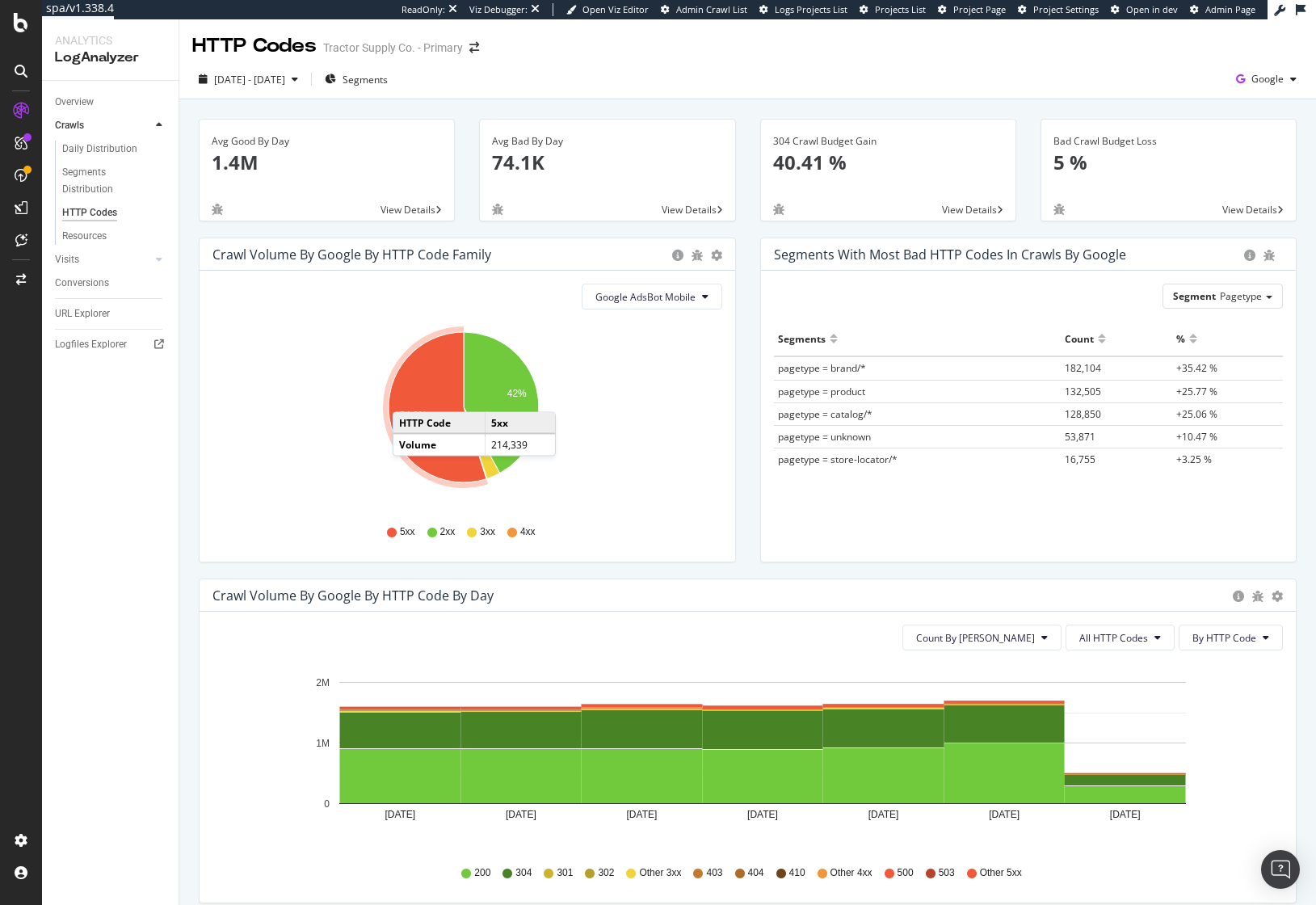
click at [408, 396] on icon "A chart." at bounding box center [437, 407] width 97 height 150
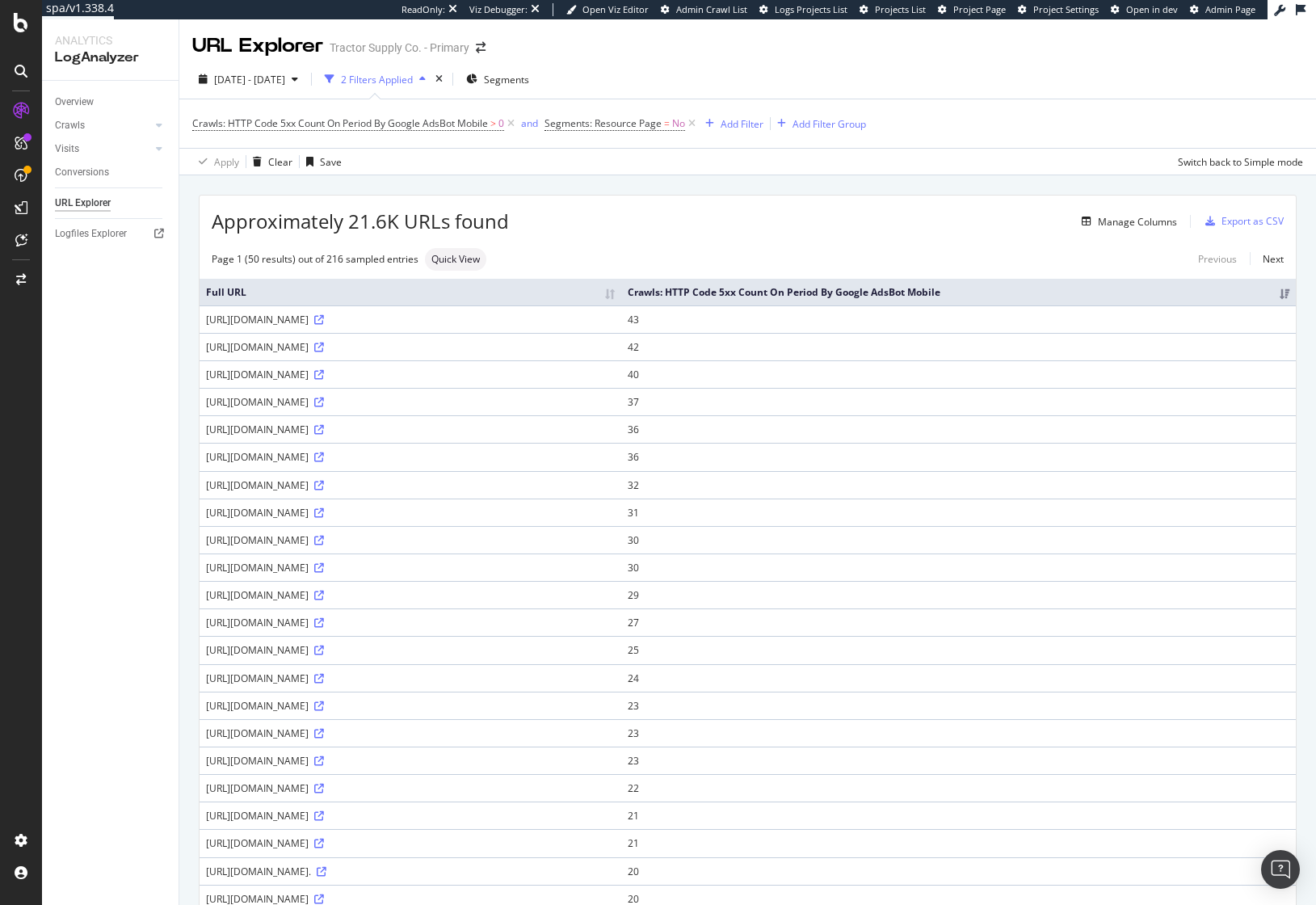
click at [657, 207] on div "Approximately 21.6K URLs found Manage Columns Export as CSV" at bounding box center [747, 216] width 1096 height 40
drag, startPoint x: 352, startPoint y: 218, endPoint x: 462, endPoint y: 226, distance: 110.3
click at [462, 226] on span "Approximately 21.6K URLs found" at bounding box center [360, 221] width 297 height 27
click at [648, 218] on div "Manage Columns" at bounding box center [842, 221] width 668 height 20
click at [521, 86] on span "Segments" at bounding box center [507, 79] width 45 height 14
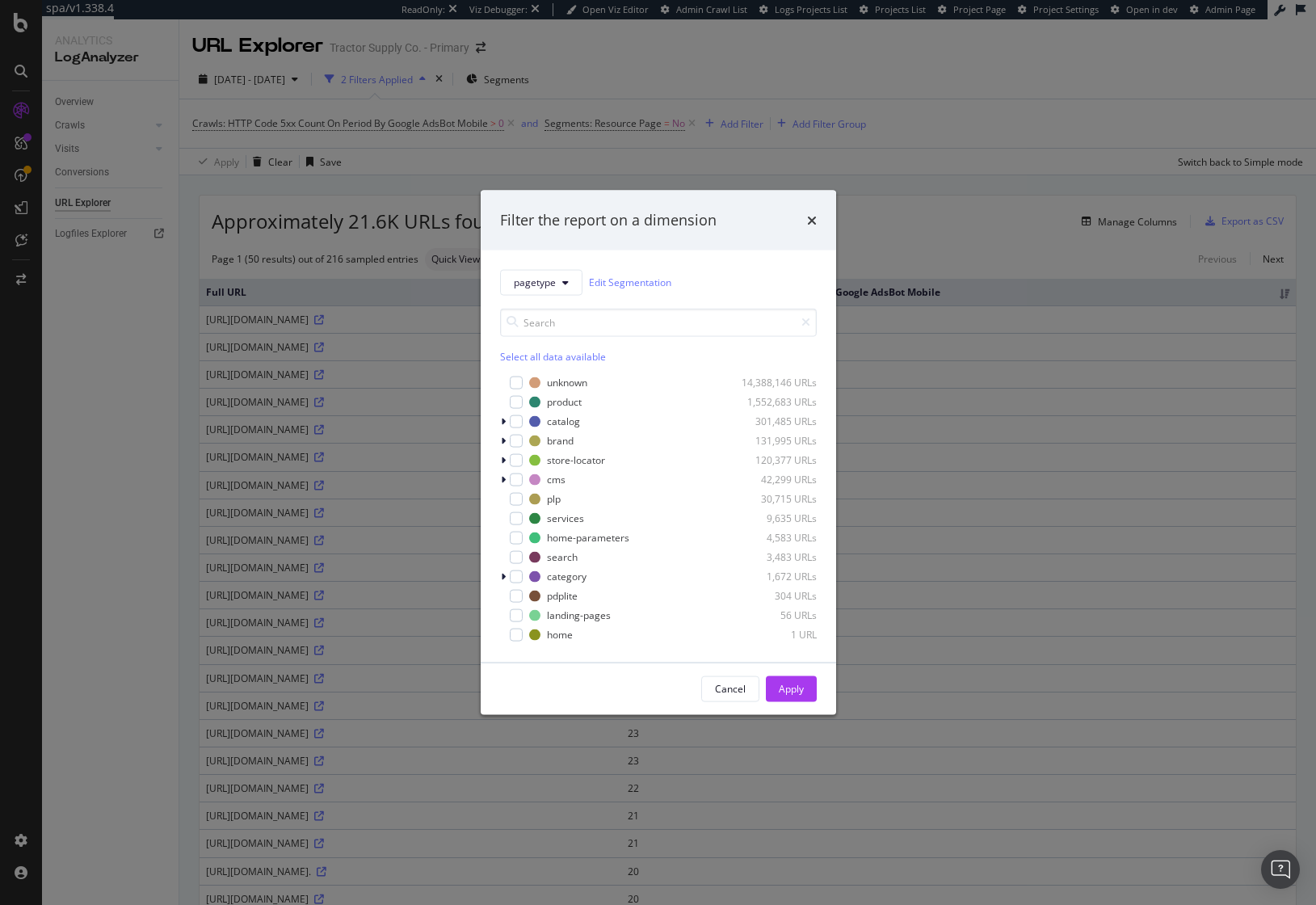
click at [691, 63] on div "Filter the report on a dimension pagetype Edit Segmentation Select all data ava…" at bounding box center [658, 452] width 1316 height 905
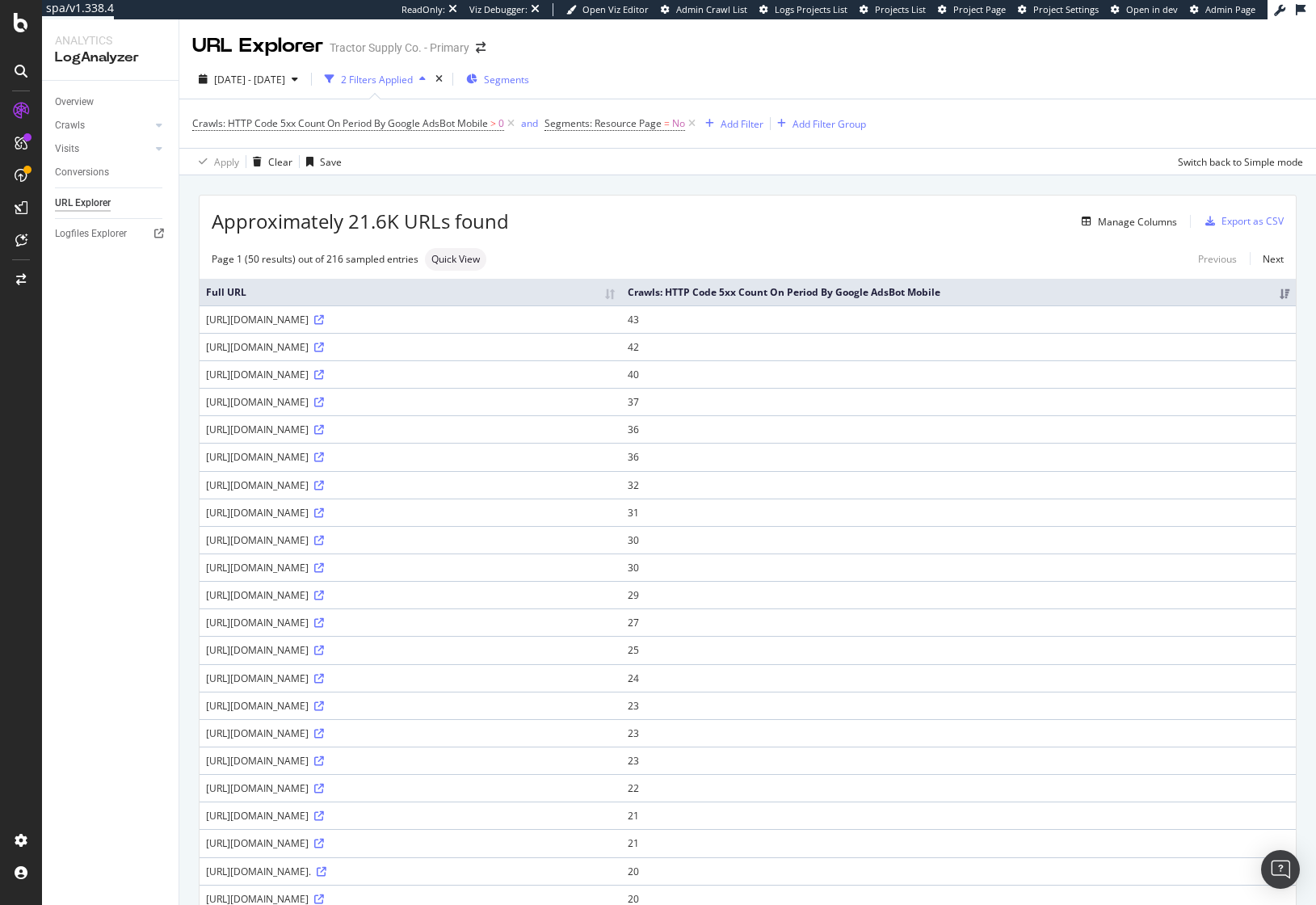
click at [526, 78] on span "Segments" at bounding box center [507, 79] width 45 height 14
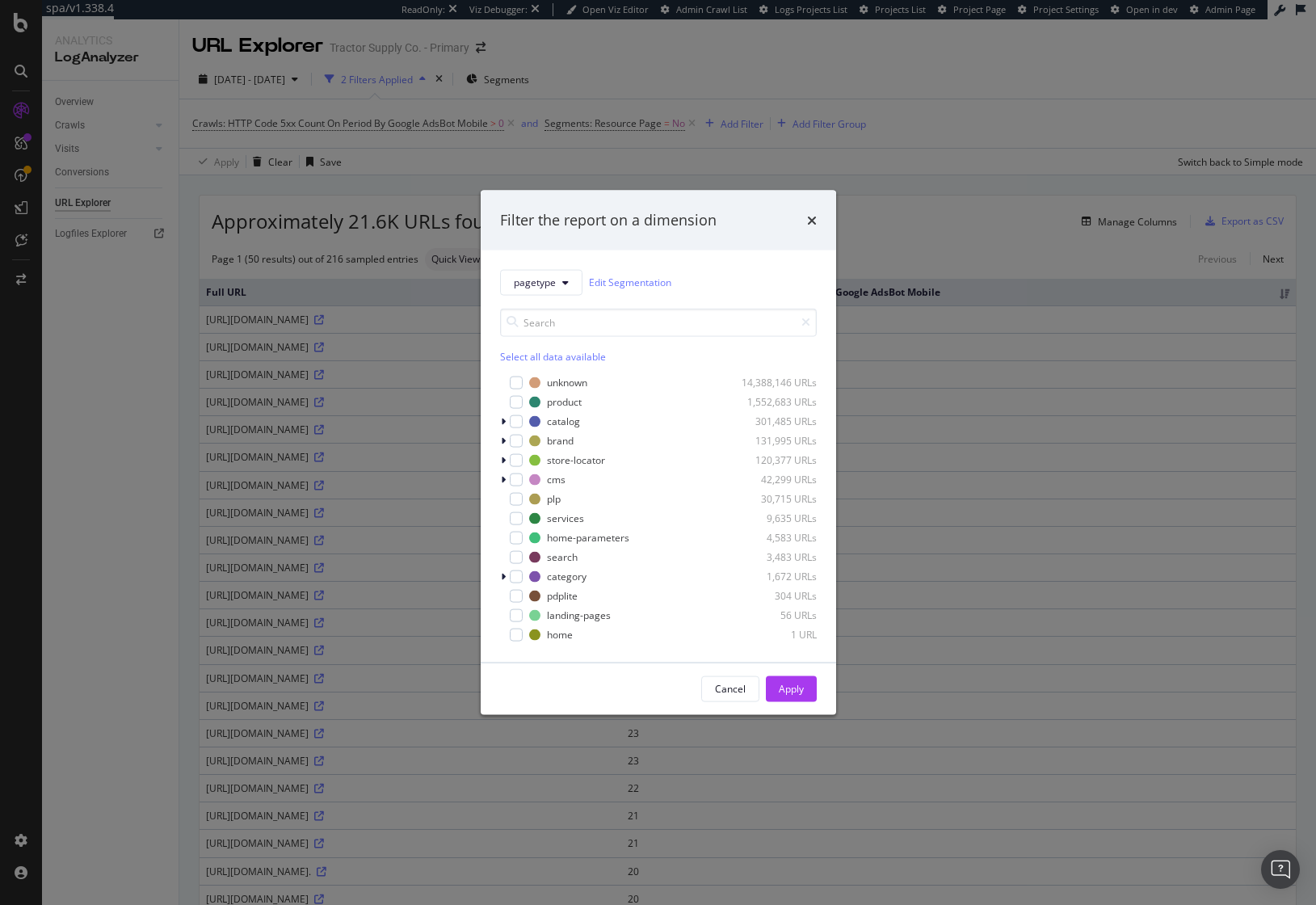
click at [677, 77] on div "Filter the report on a dimension pagetype Edit Segmentation Select all data ava…" at bounding box center [658, 452] width 1316 height 905
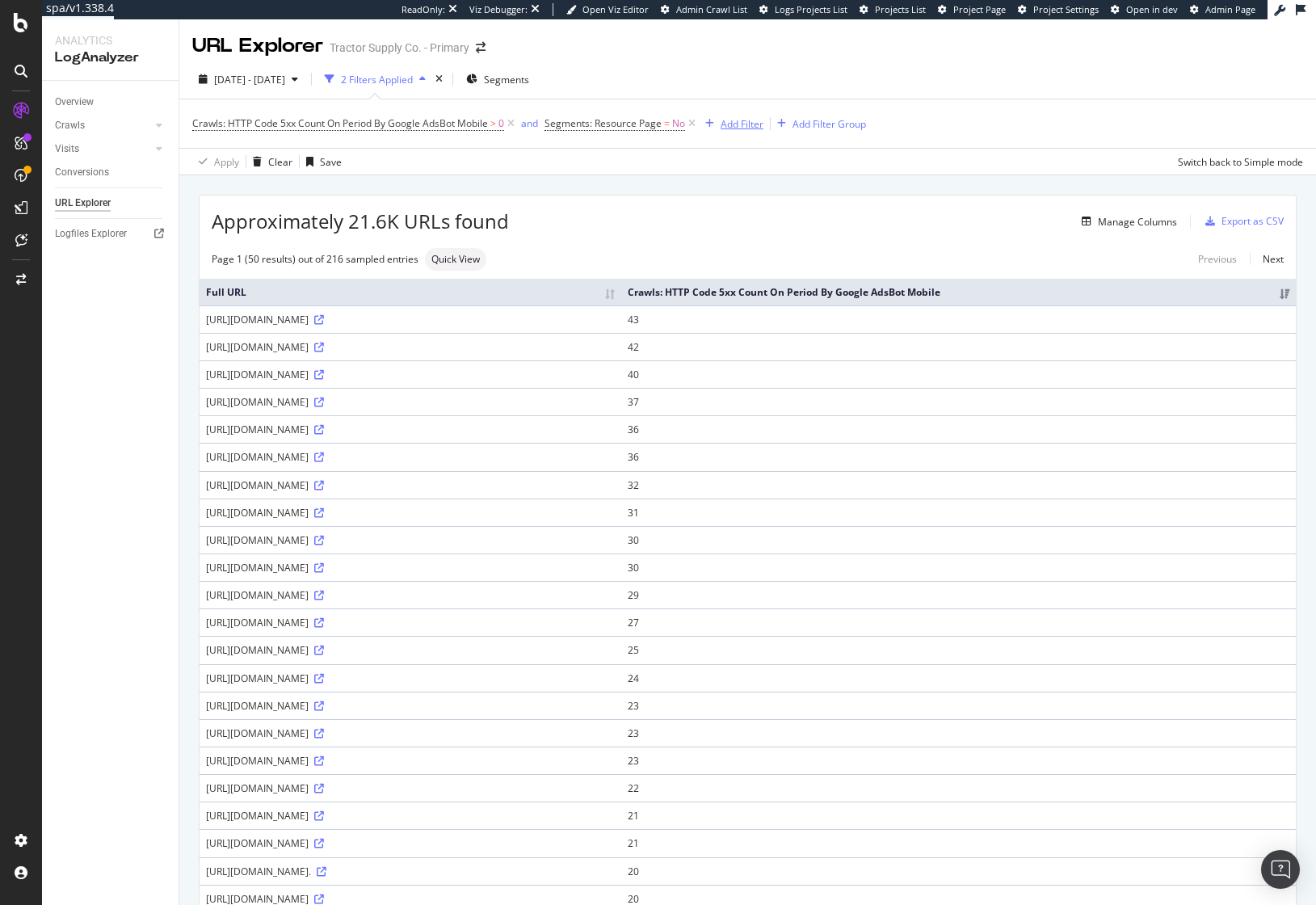
click at [730, 125] on div "Add Filter" at bounding box center [741, 124] width 43 height 14
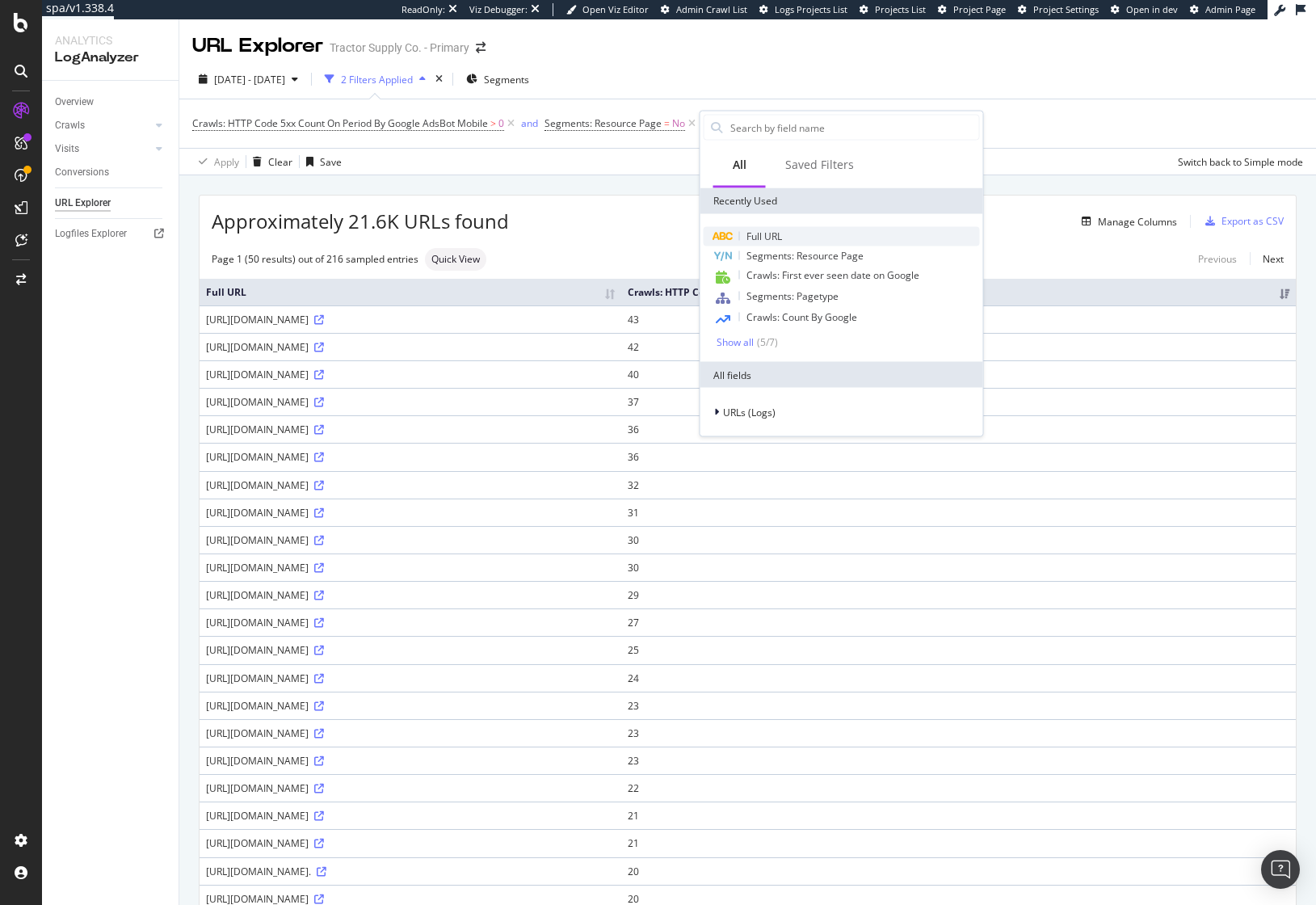
click at [768, 242] on div "Full URL" at bounding box center [841, 236] width 276 height 20
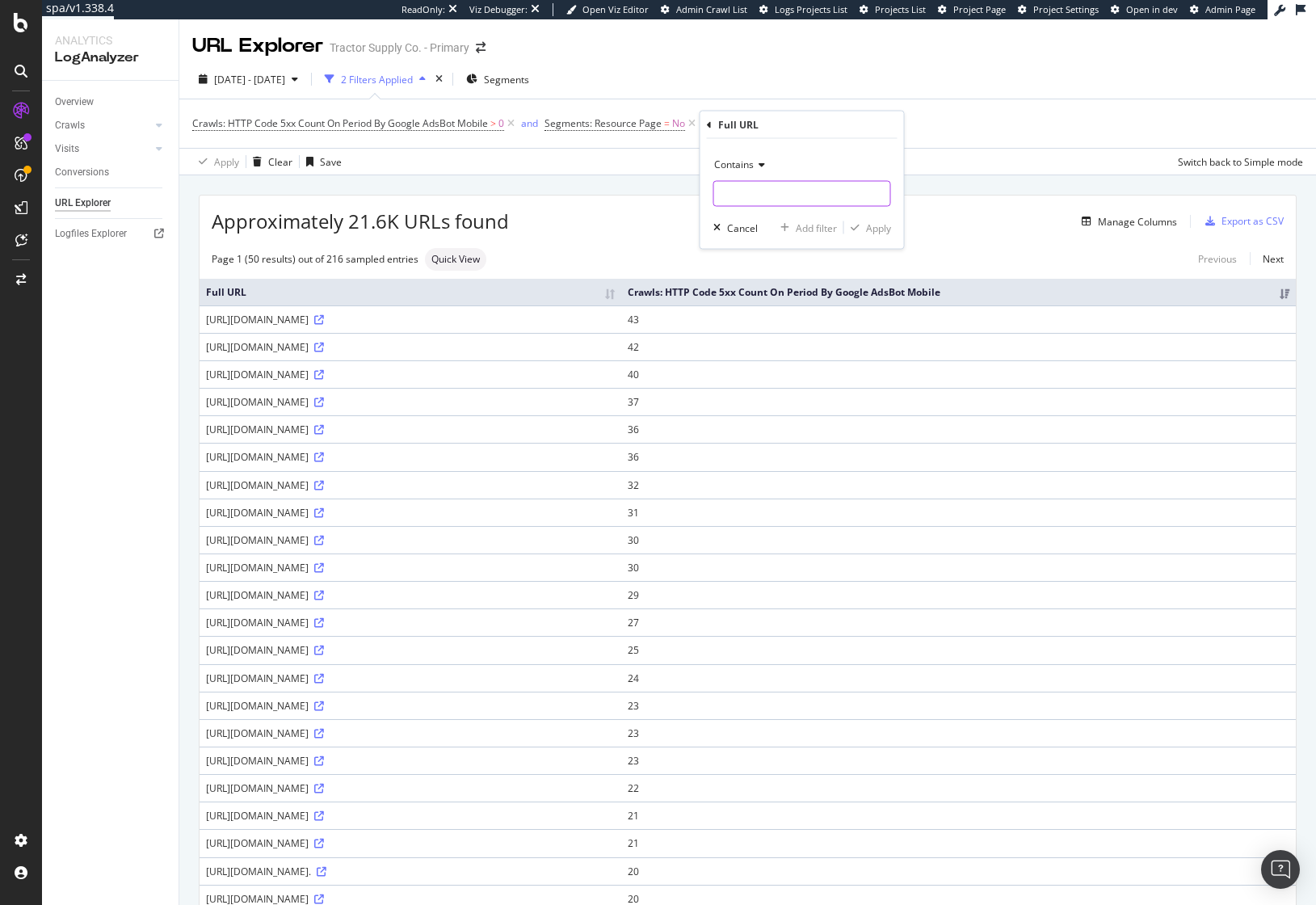
click at [804, 189] on input "text" at bounding box center [802, 193] width 176 height 26
type input "?"
click at [871, 231] on div "Apply" at bounding box center [878, 227] width 25 height 14
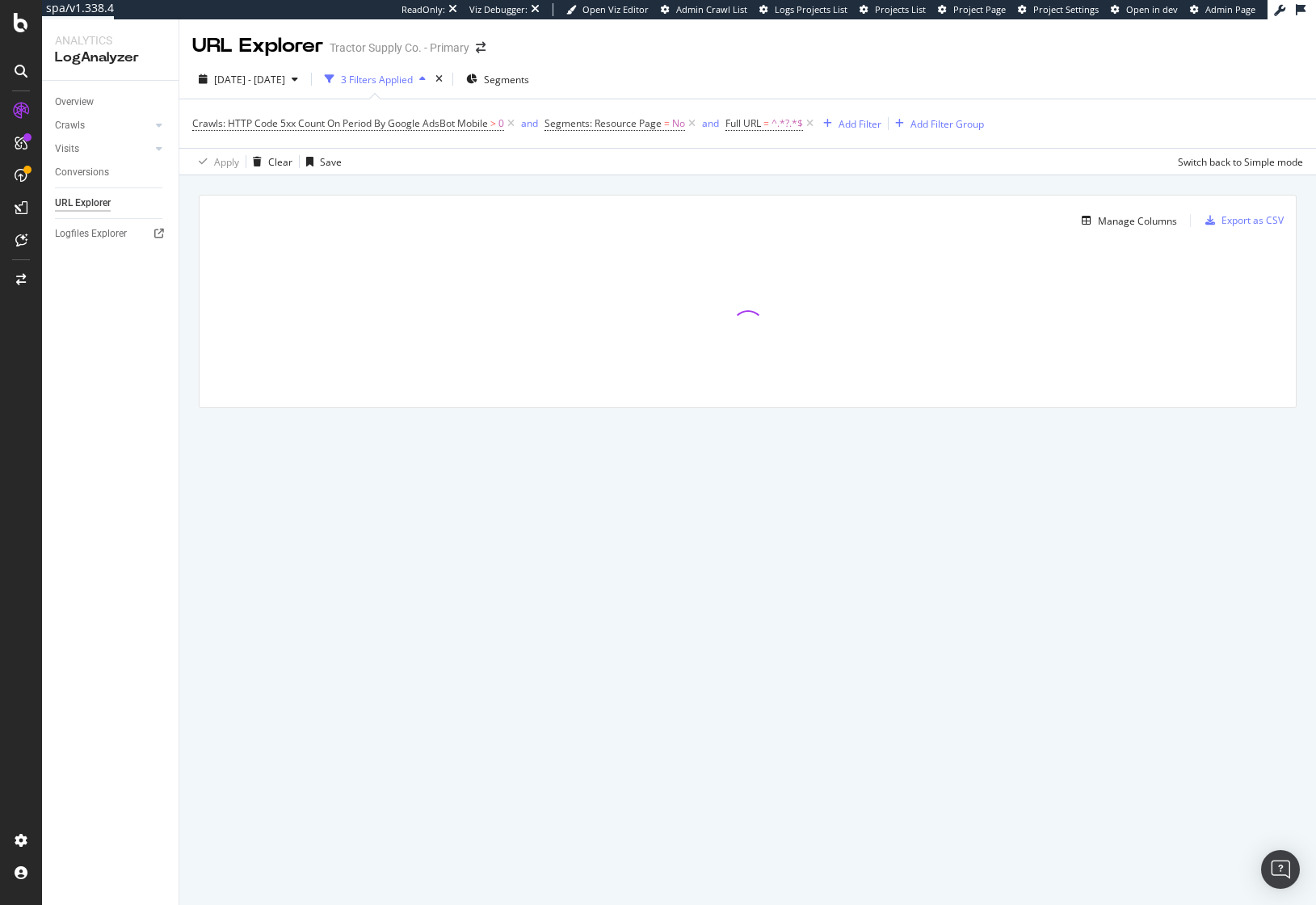
click at [647, 187] on div "Manage Columns Export as CSV Full URL Crawls: HTTP Code 5xx Count On Period By …" at bounding box center [748, 320] width 1136 height 289
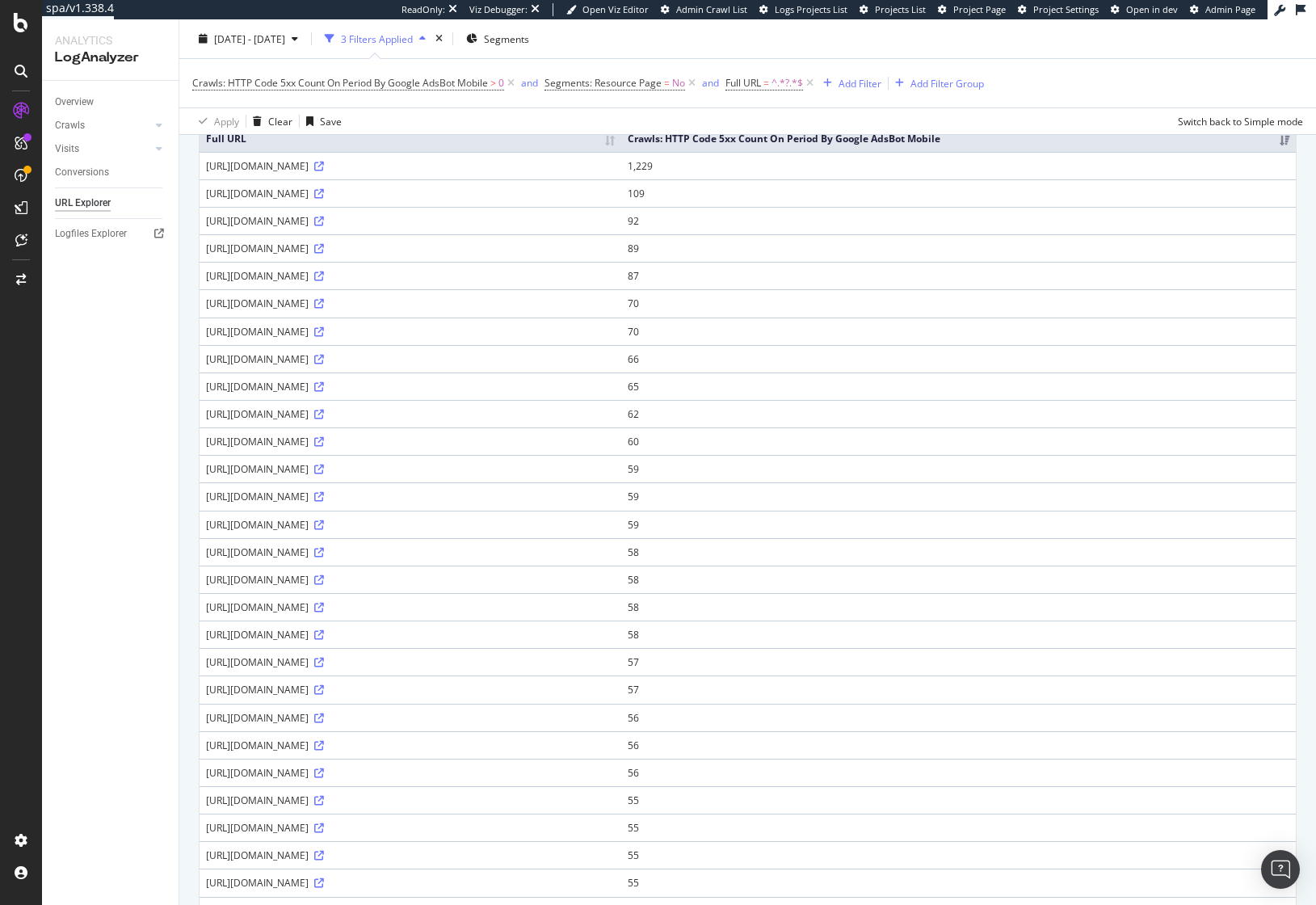
scroll to position [15, 0]
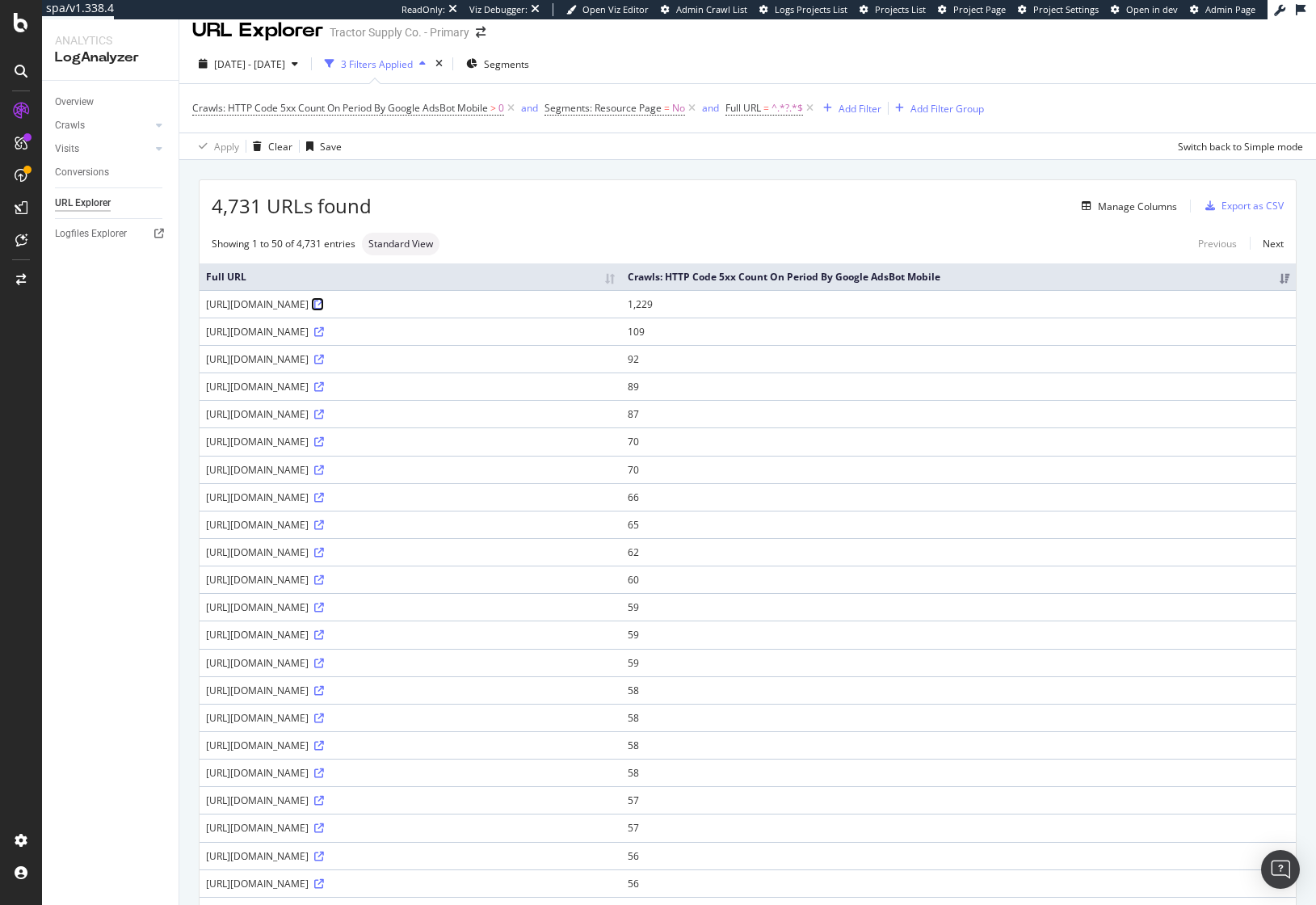
click at [324, 309] on icon at bounding box center [319, 305] width 9 height 9
click at [324, 530] on icon at bounding box center [319, 525] width 9 height 9
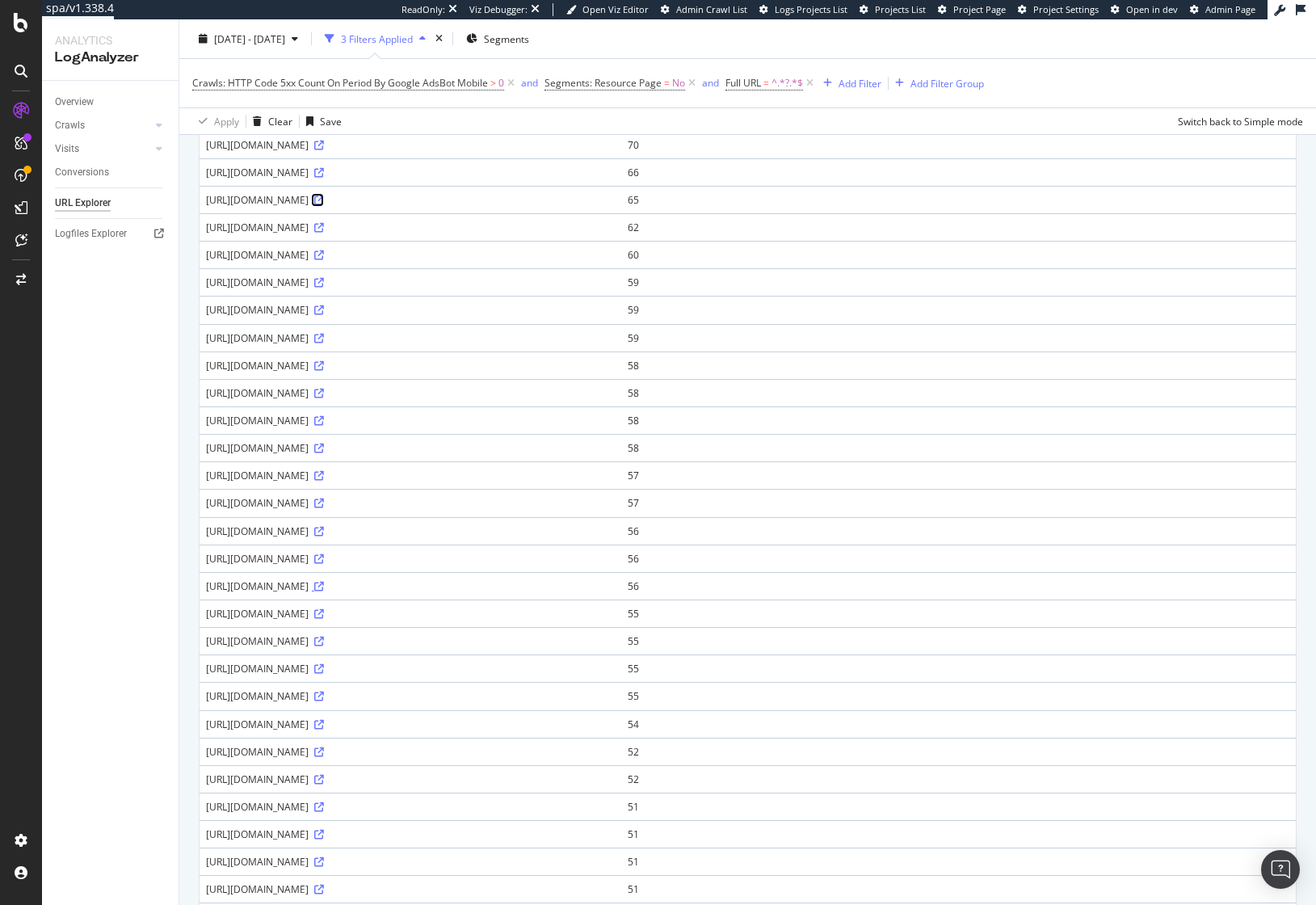
scroll to position [0, 0]
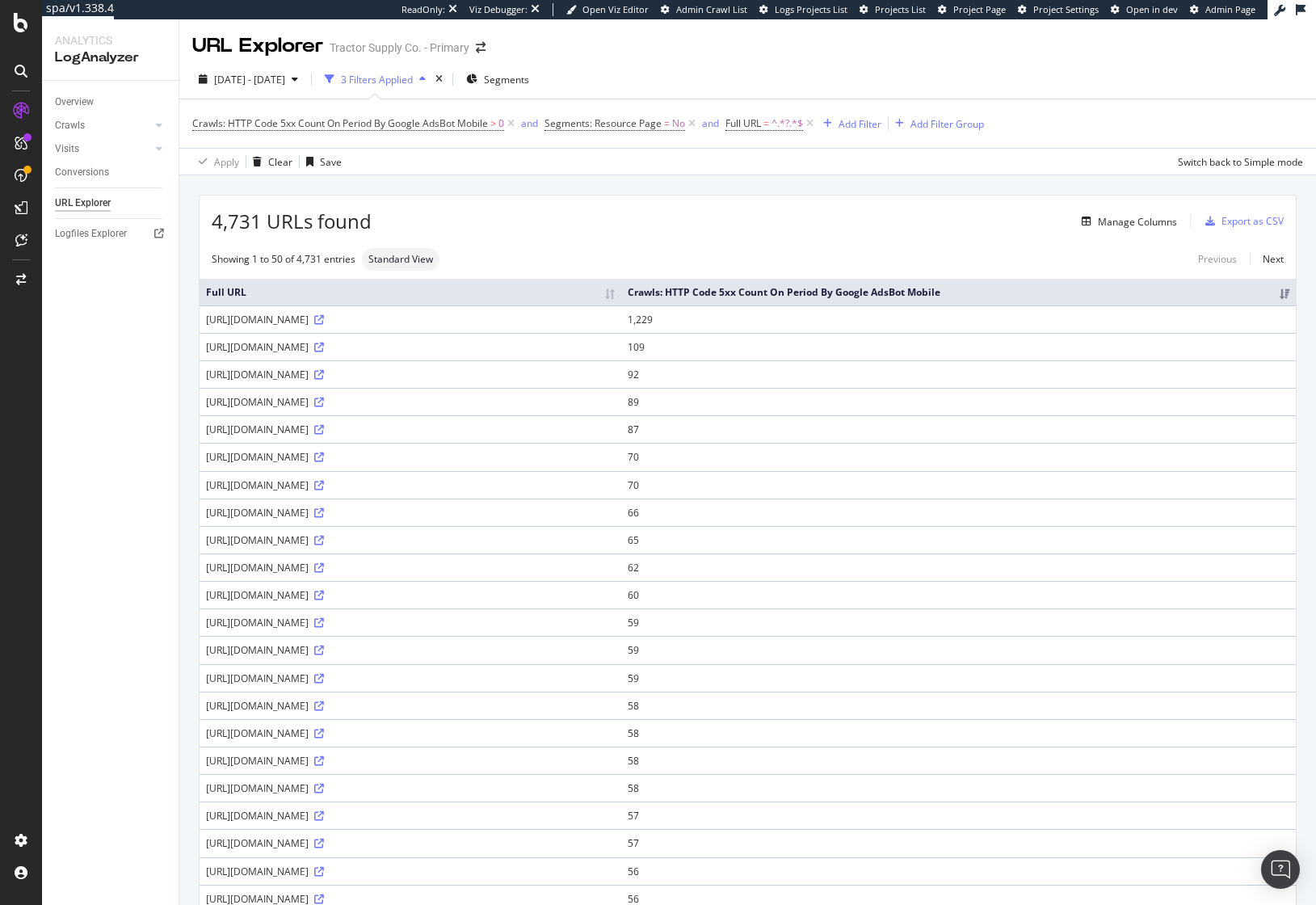
click at [756, 235] on div "4,731 URLs found Manage Columns Export as CSV" at bounding box center [747, 216] width 1096 height 40
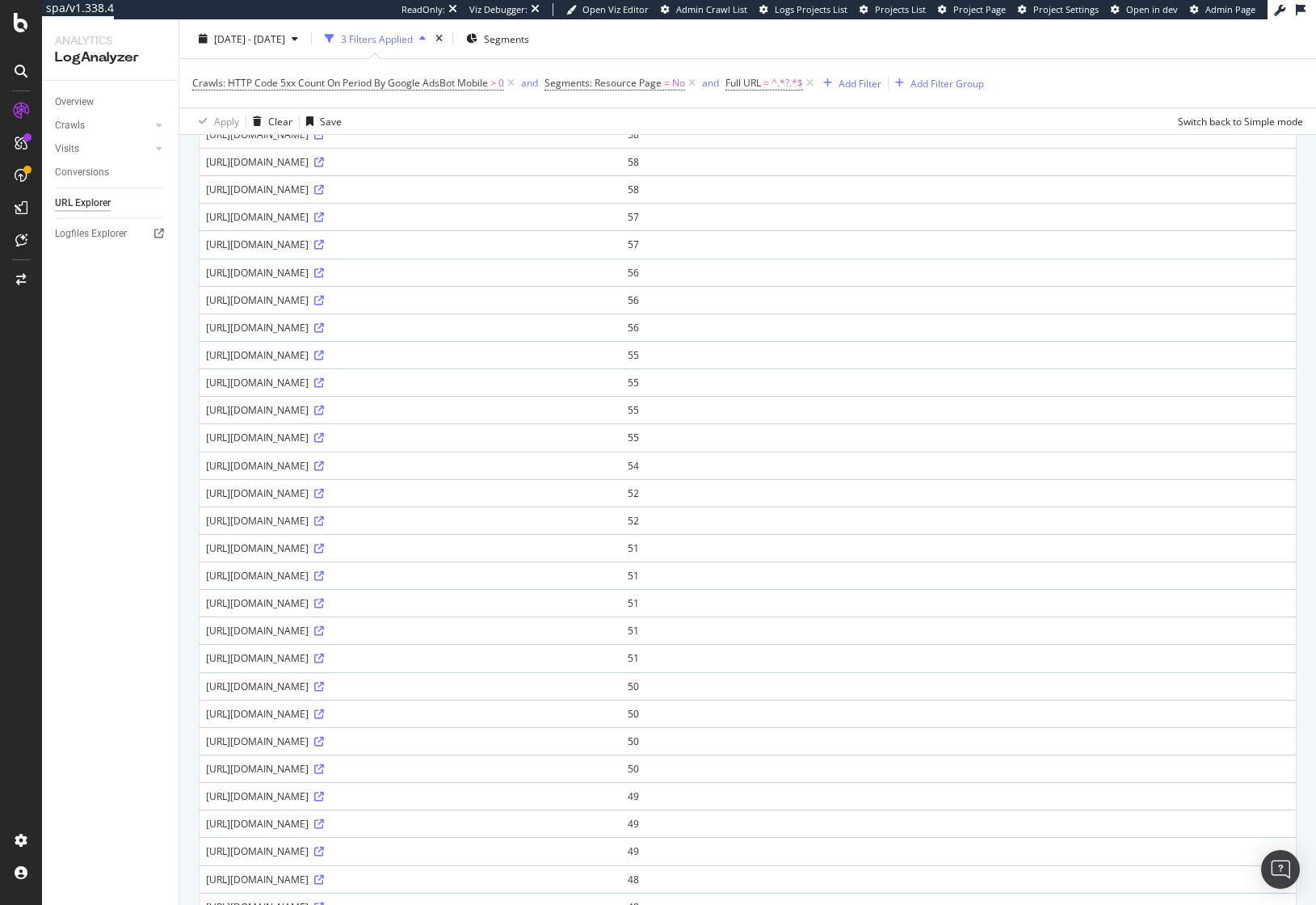
scroll to position [599, 0]
click at [615, 307] on div "[URL][DOMAIN_NAME]" at bounding box center [410, 300] width 408 height 14
click at [324, 305] on icon at bounding box center [319, 301] width 9 height 9
